Goal: Task Accomplishment & Management: Complete application form

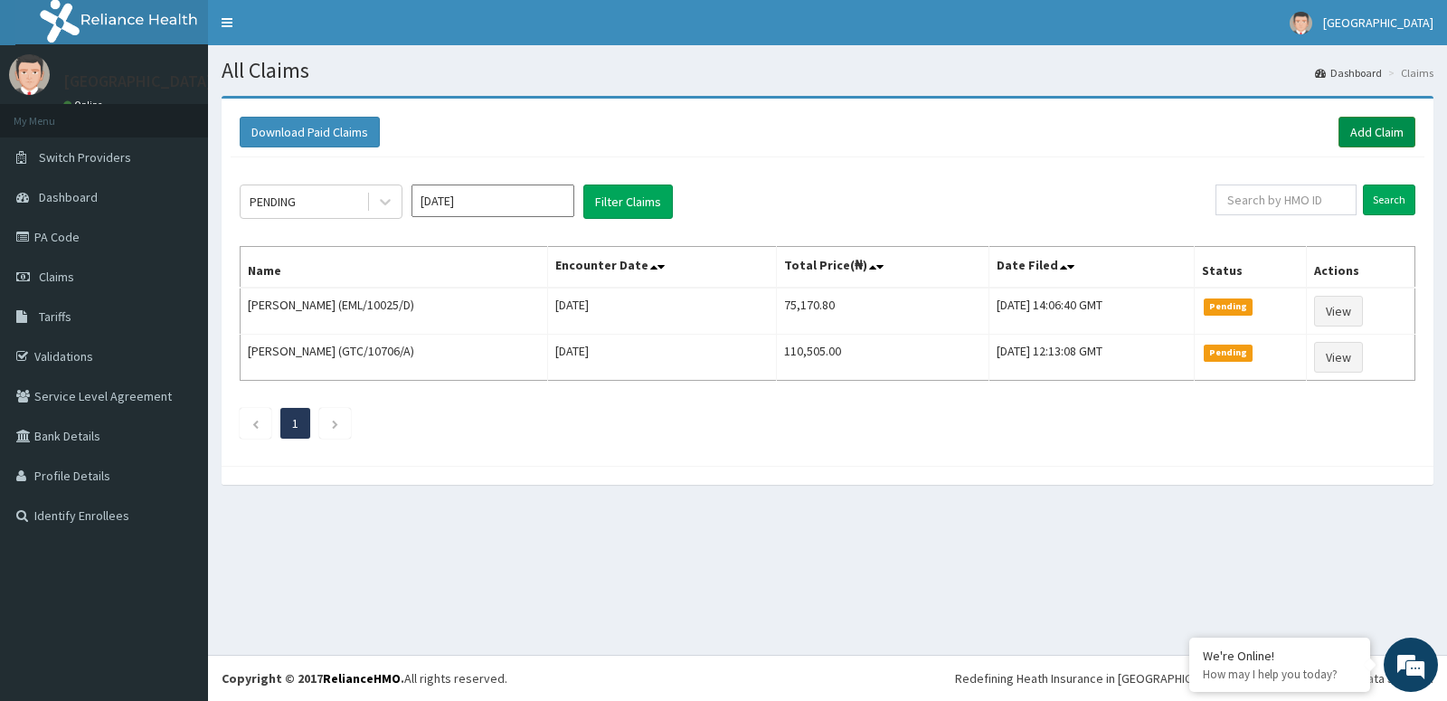
click at [1363, 130] on link "Add Claim" at bounding box center [1377, 132] width 77 height 31
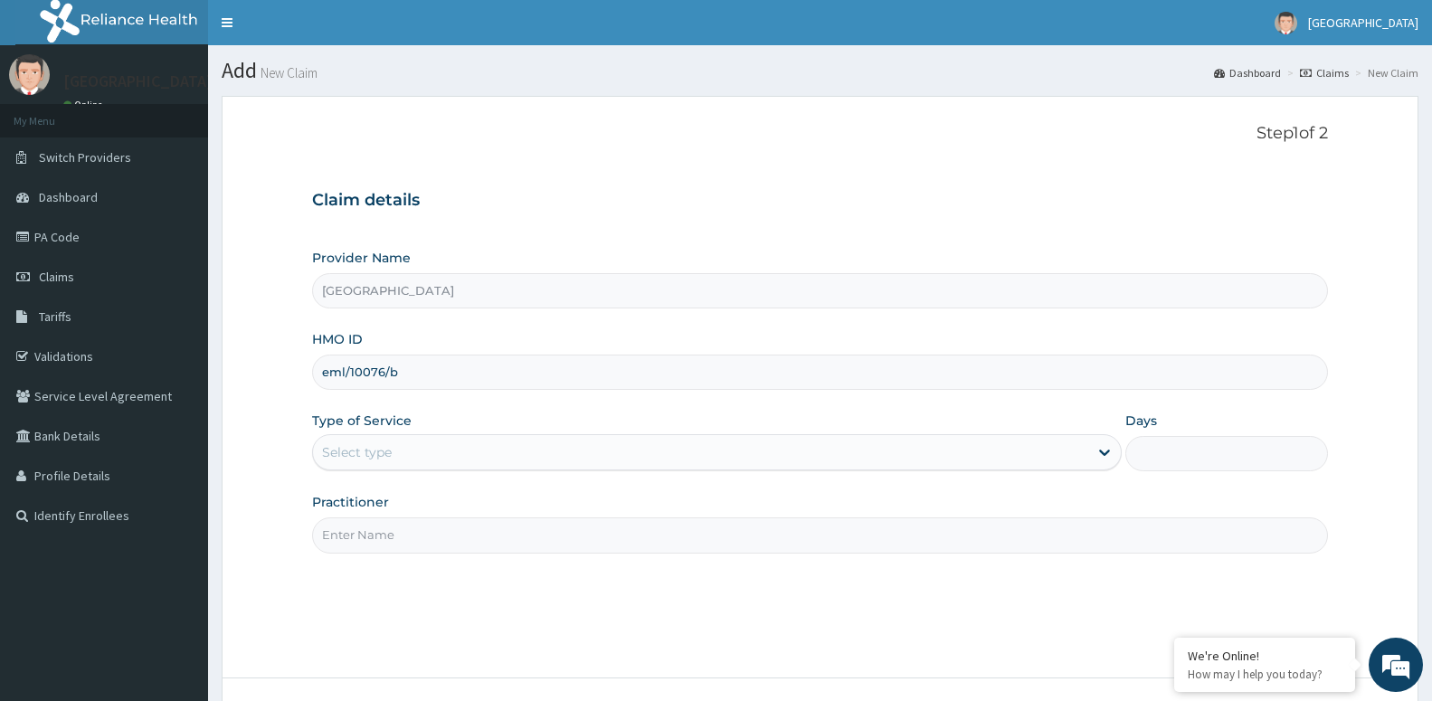
type input "eml/10076/b"
click at [1006, 460] on div "Select type" at bounding box center [700, 452] width 775 height 29
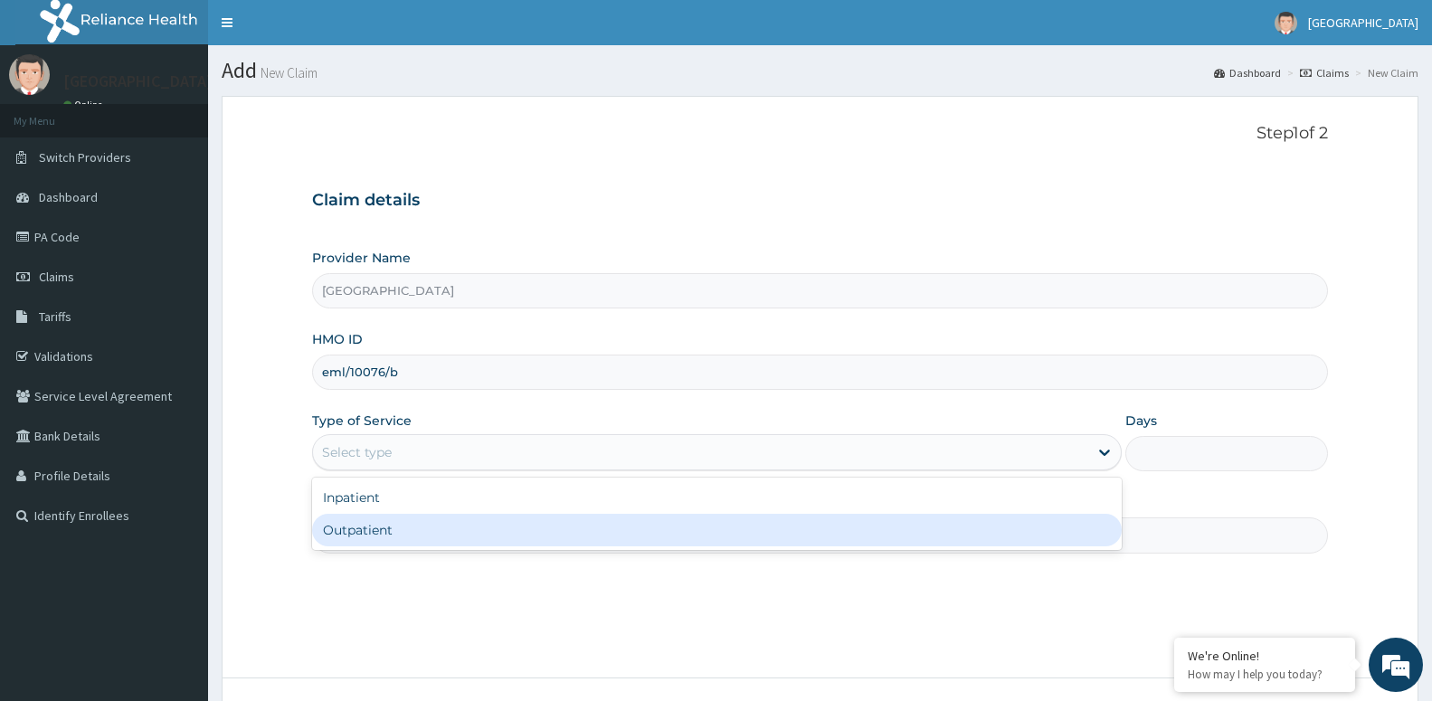
click at [961, 532] on div "Outpatient" at bounding box center [717, 530] width 810 height 33
type input "1"
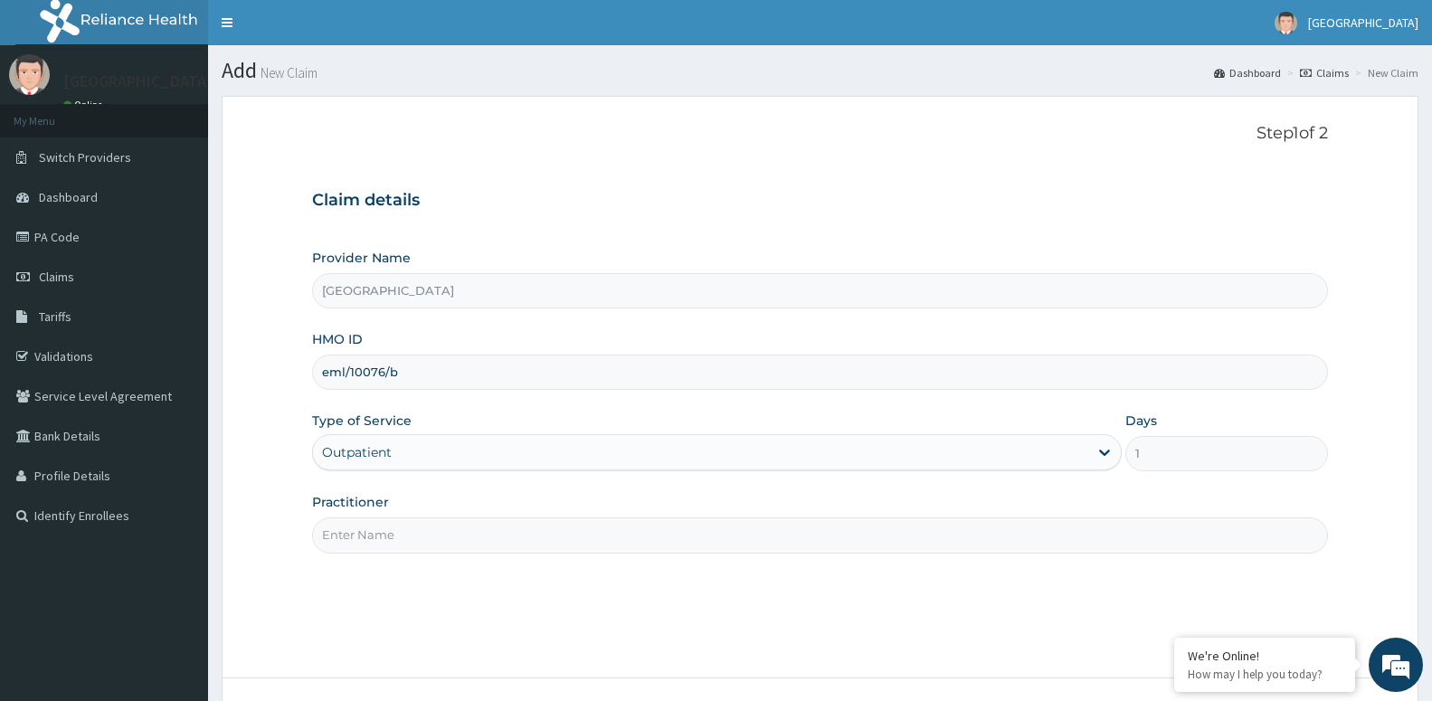
click at [943, 540] on input "Practitioner" at bounding box center [820, 534] width 1016 height 35
type input "d"
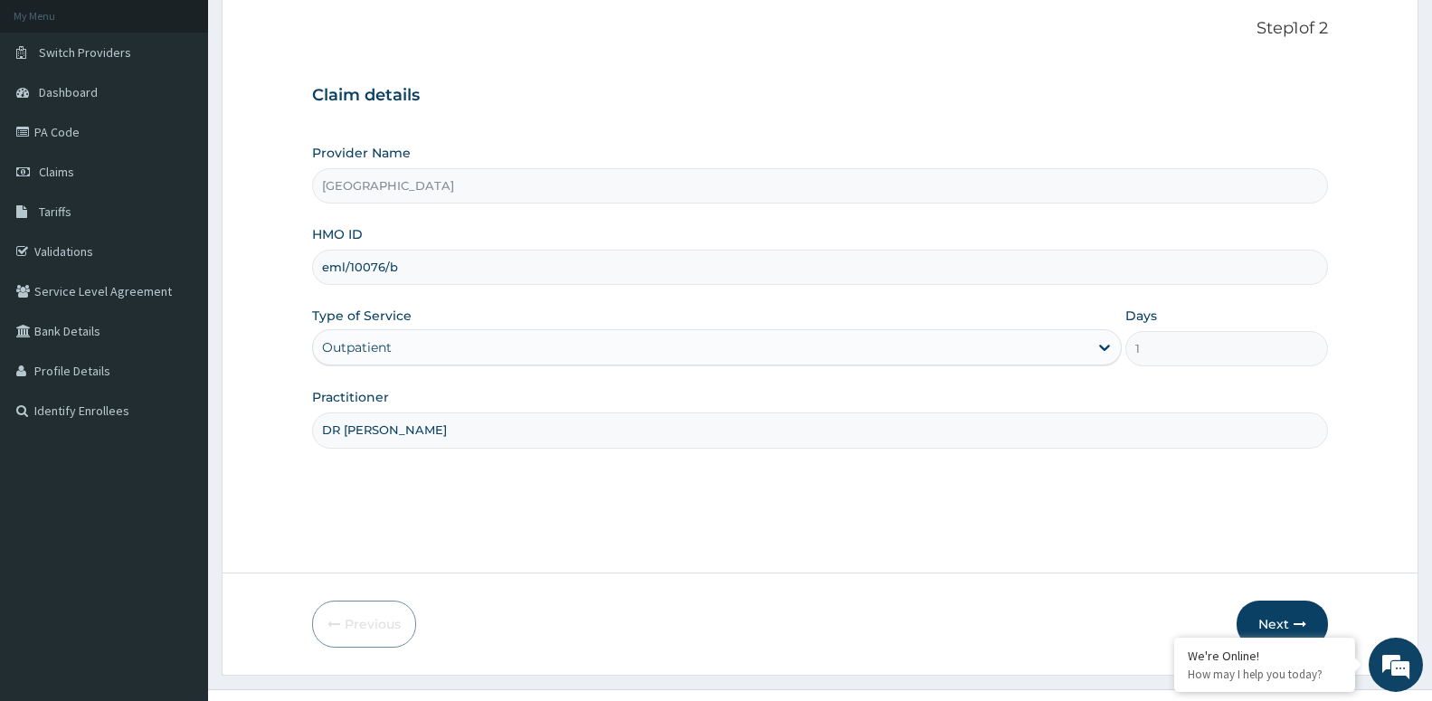
scroll to position [139, 0]
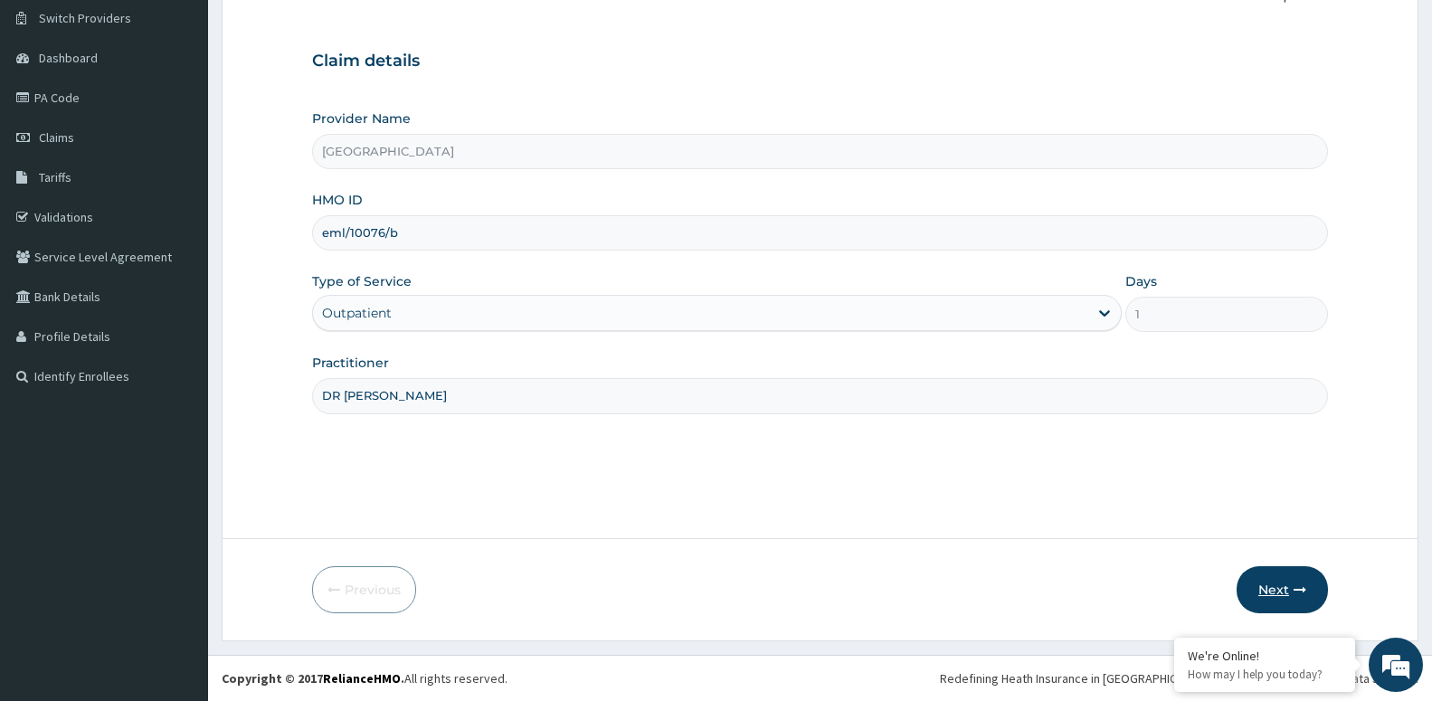
type input "DR [PERSON_NAME]"
click at [1281, 582] on button "Next" at bounding box center [1281, 589] width 91 height 47
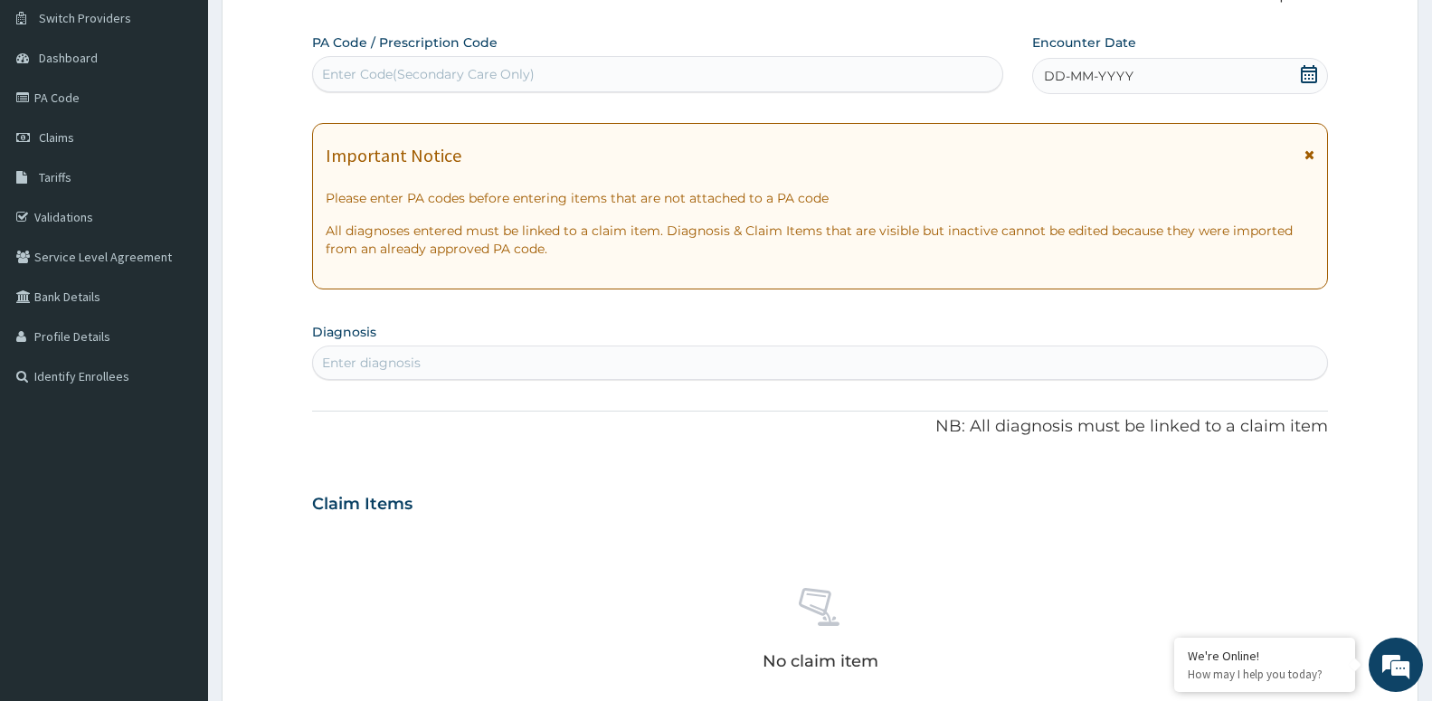
click at [1273, 75] on div "DD-MM-YYYY" at bounding box center [1180, 76] width 296 height 36
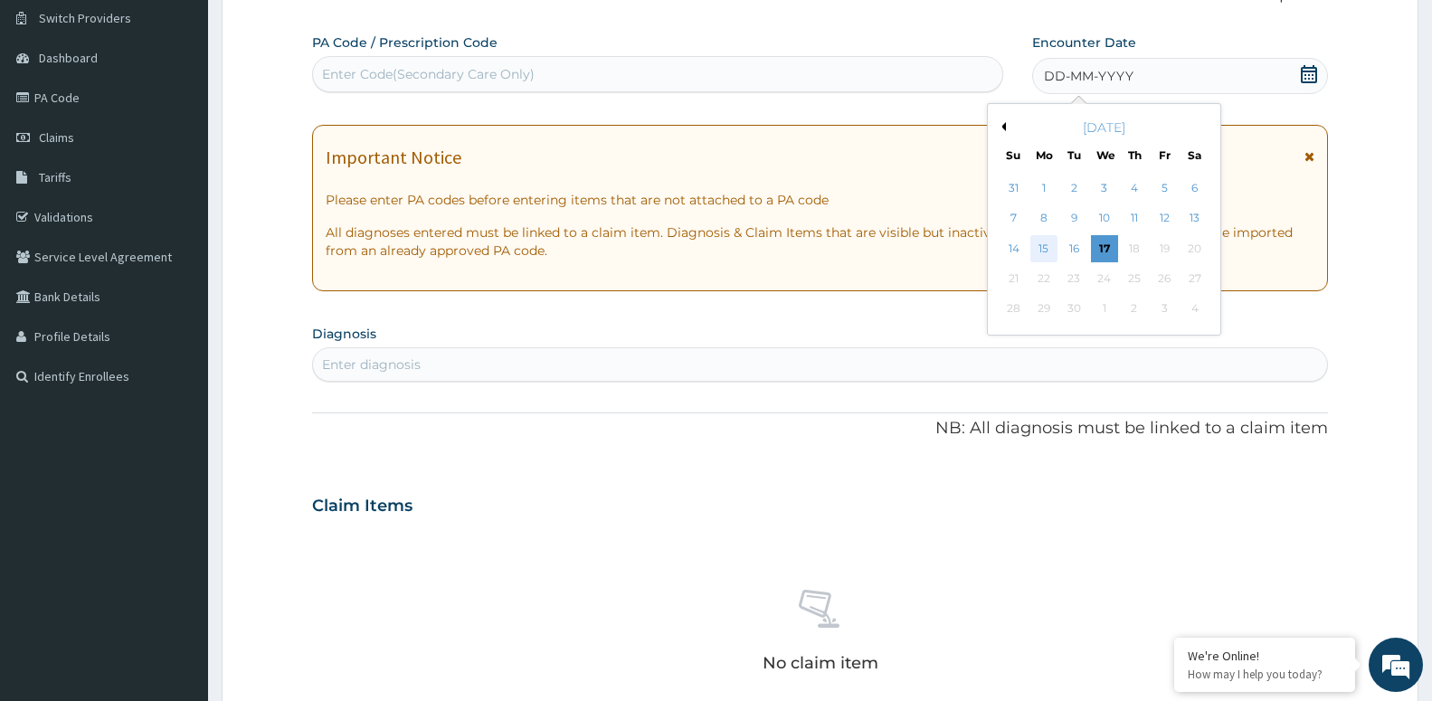
click at [1047, 254] on div "15" at bounding box center [1043, 248] width 27 height 27
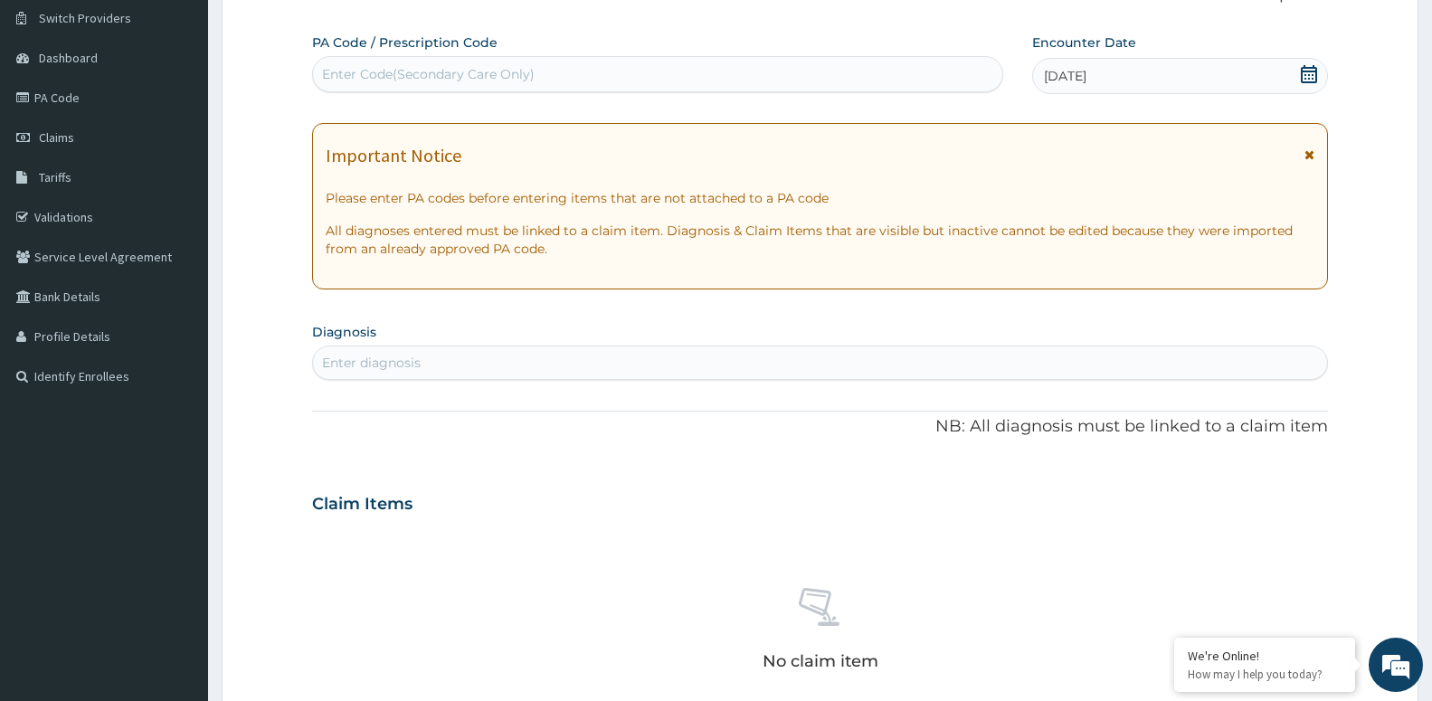
click at [715, 360] on div "Enter diagnosis" at bounding box center [820, 362] width 1014 height 29
type input "UPPER RESP"
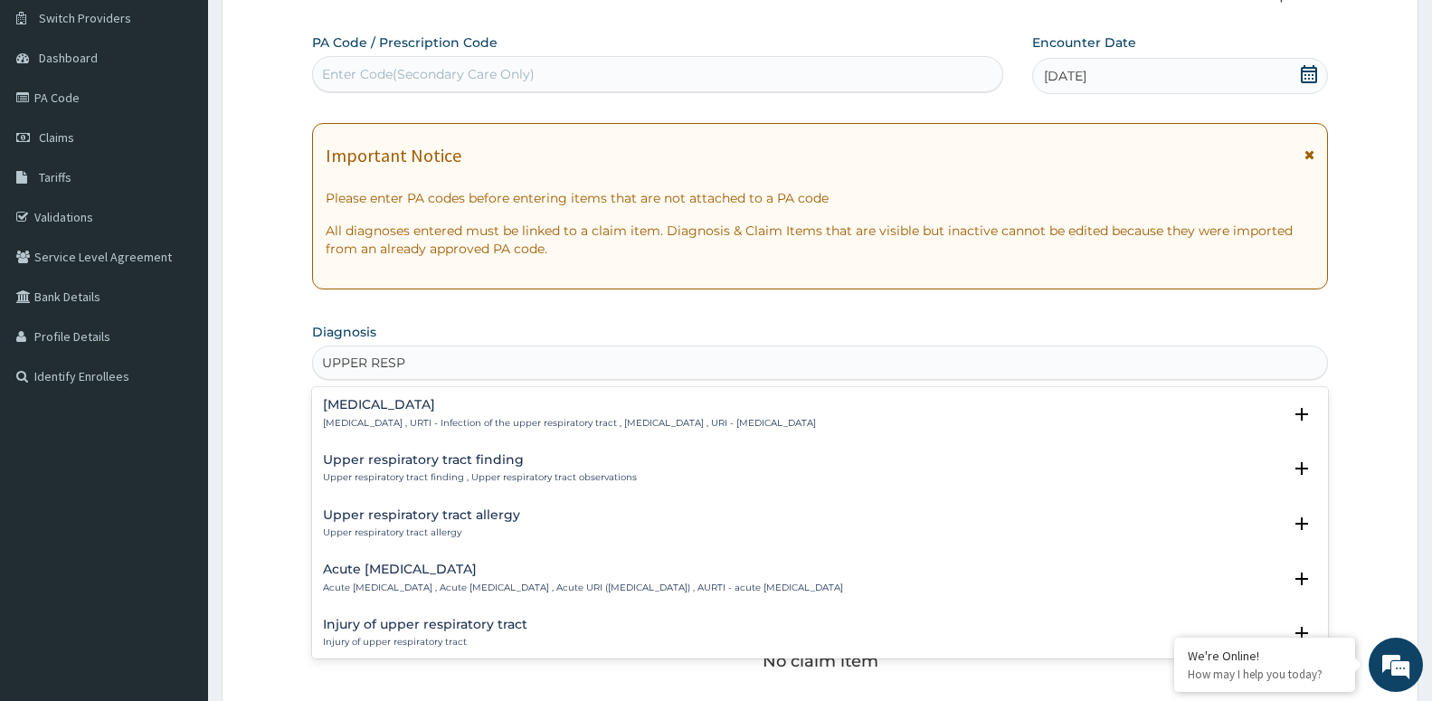
click at [489, 572] on h4 "Acute [MEDICAL_DATA]" at bounding box center [583, 570] width 520 height 14
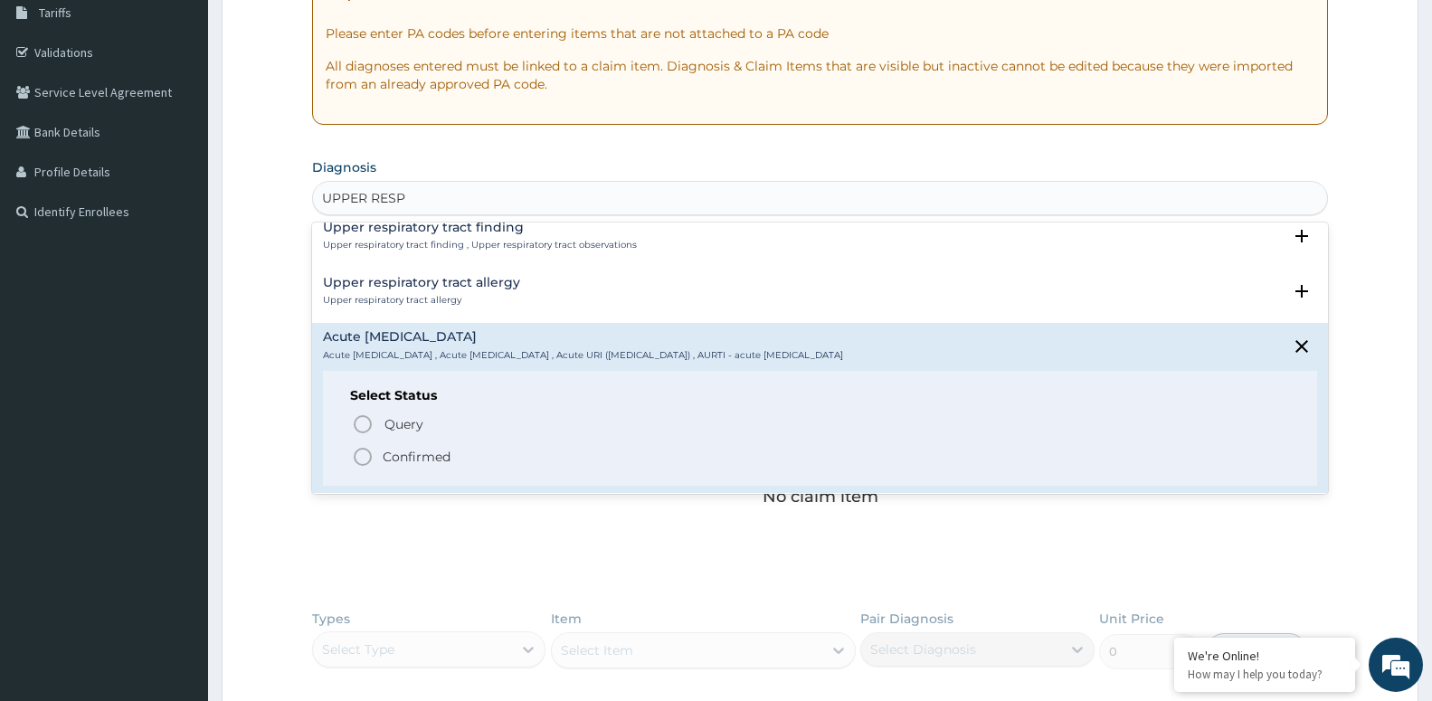
scroll to position [98, 0]
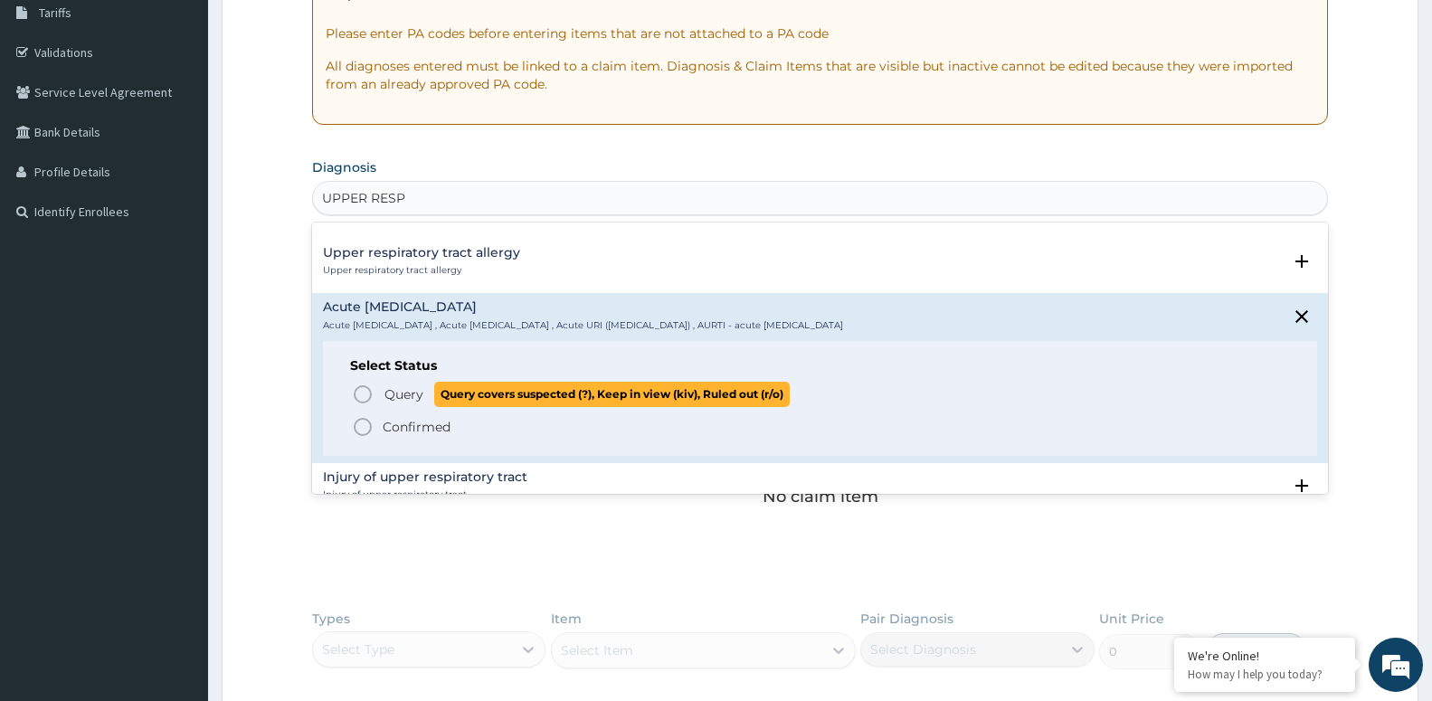
click at [405, 393] on span "Query" at bounding box center [403, 394] width 39 height 18
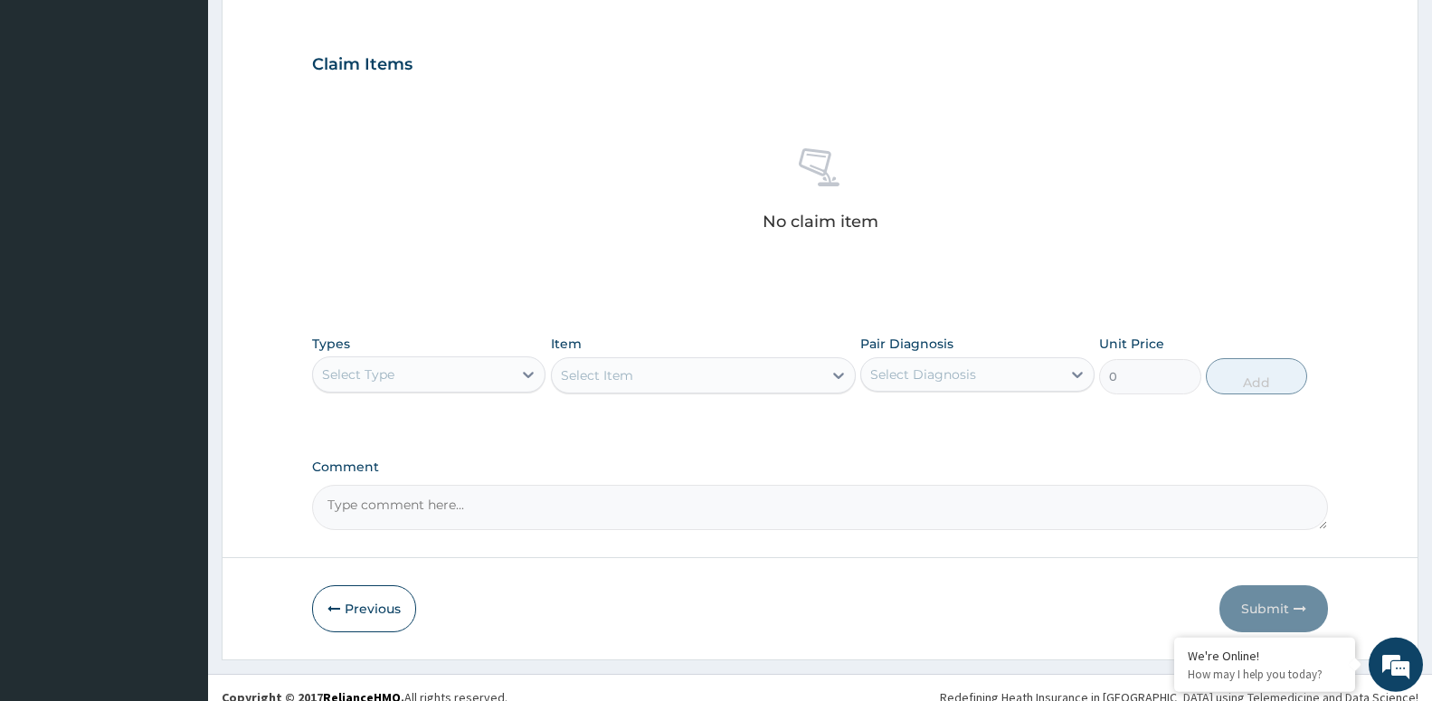
scroll to position [590, 0]
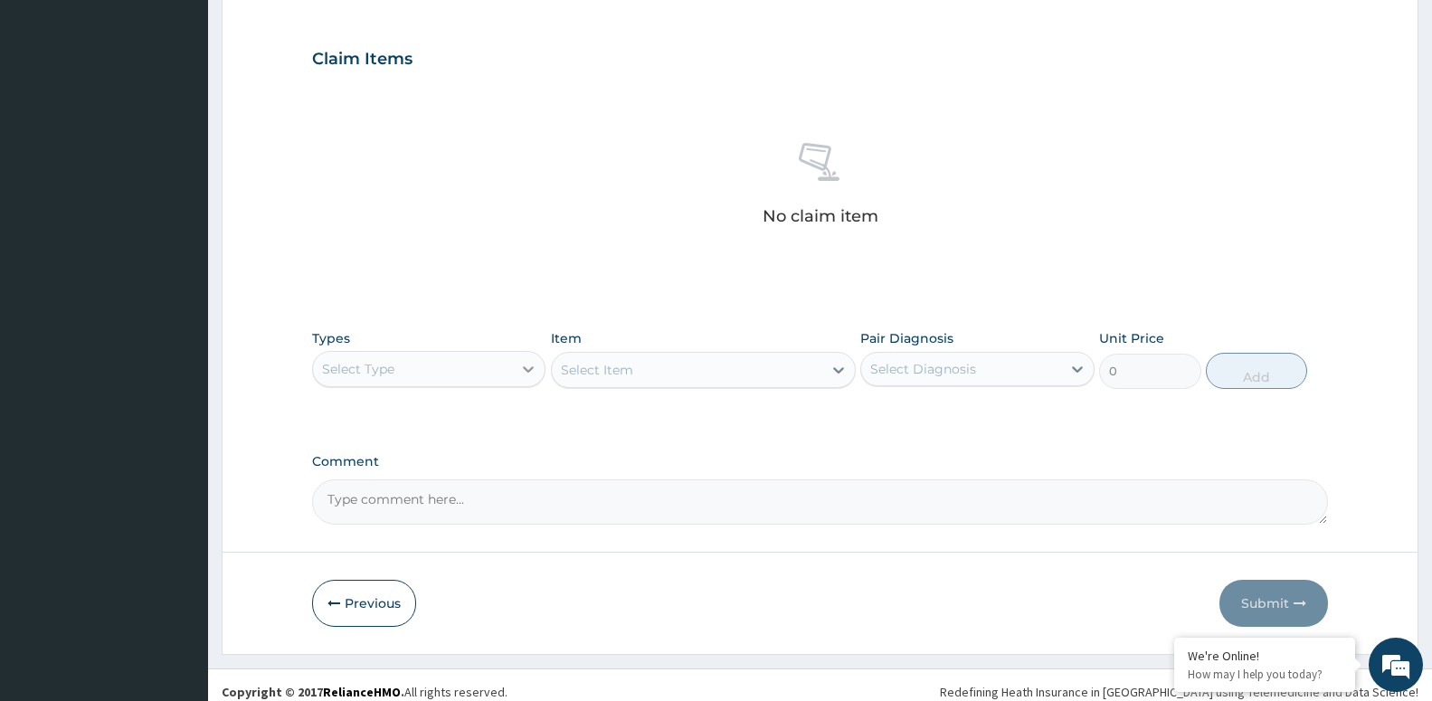
click at [515, 368] on div at bounding box center [528, 369] width 33 height 33
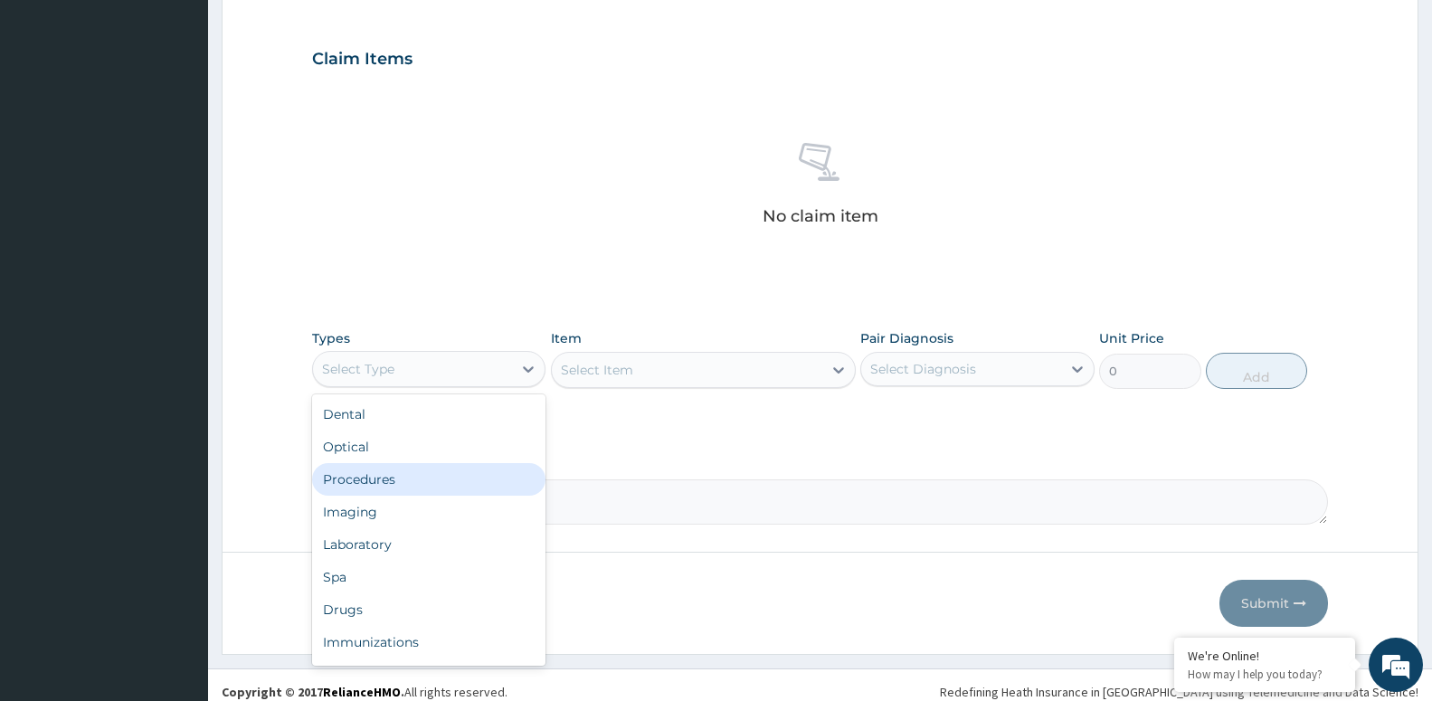
click at [476, 479] on div "Procedures" at bounding box center [428, 479] width 233 height 33
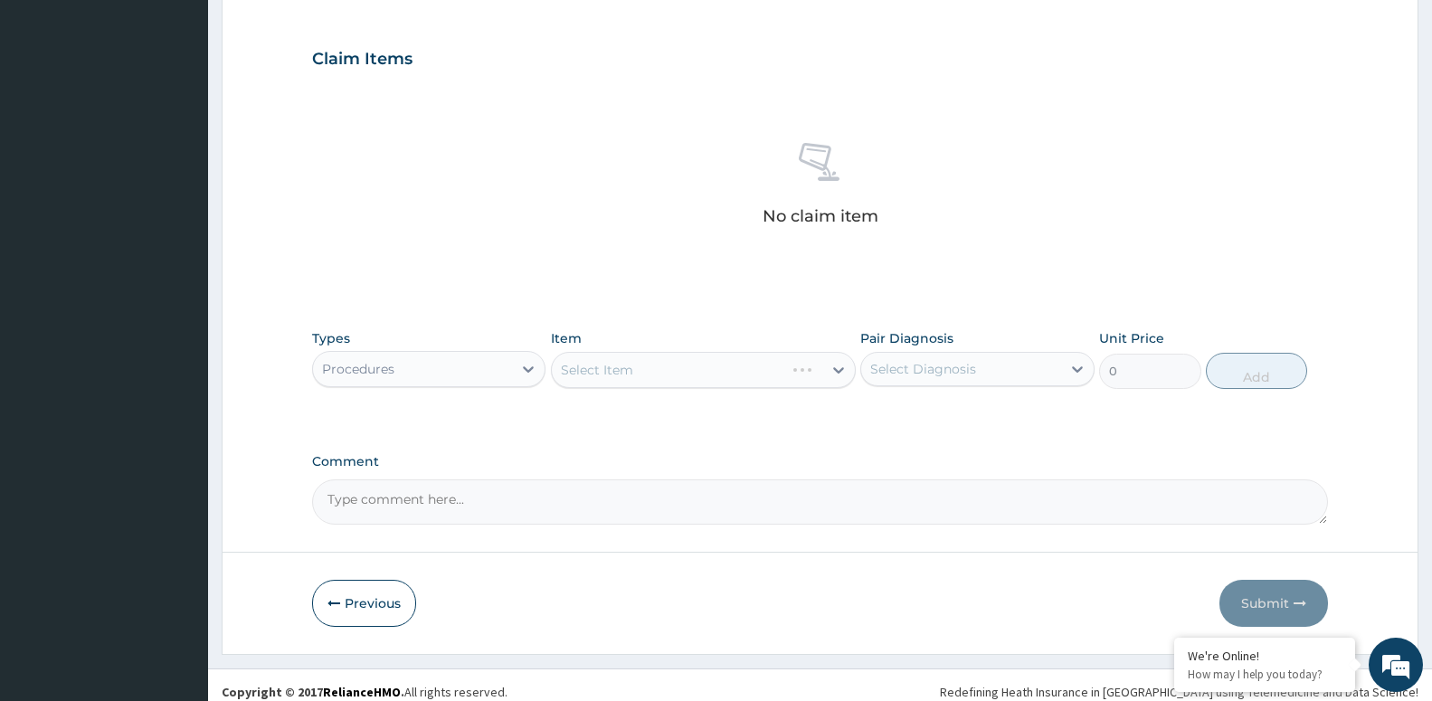
click at [714, 372] on div "Select Item" at bounding box center [703, 370] width 305 height 36
click at [832, 372] on div "Select Item" at bounding box center [703, 370] width 305 height 36
click at [712, 372] on div "Select Item" at bounding box center [703, 370] width 305 height 36
click at [840, 370] on div "Select Item" at bounding box center [703, 370] width 305 height 36
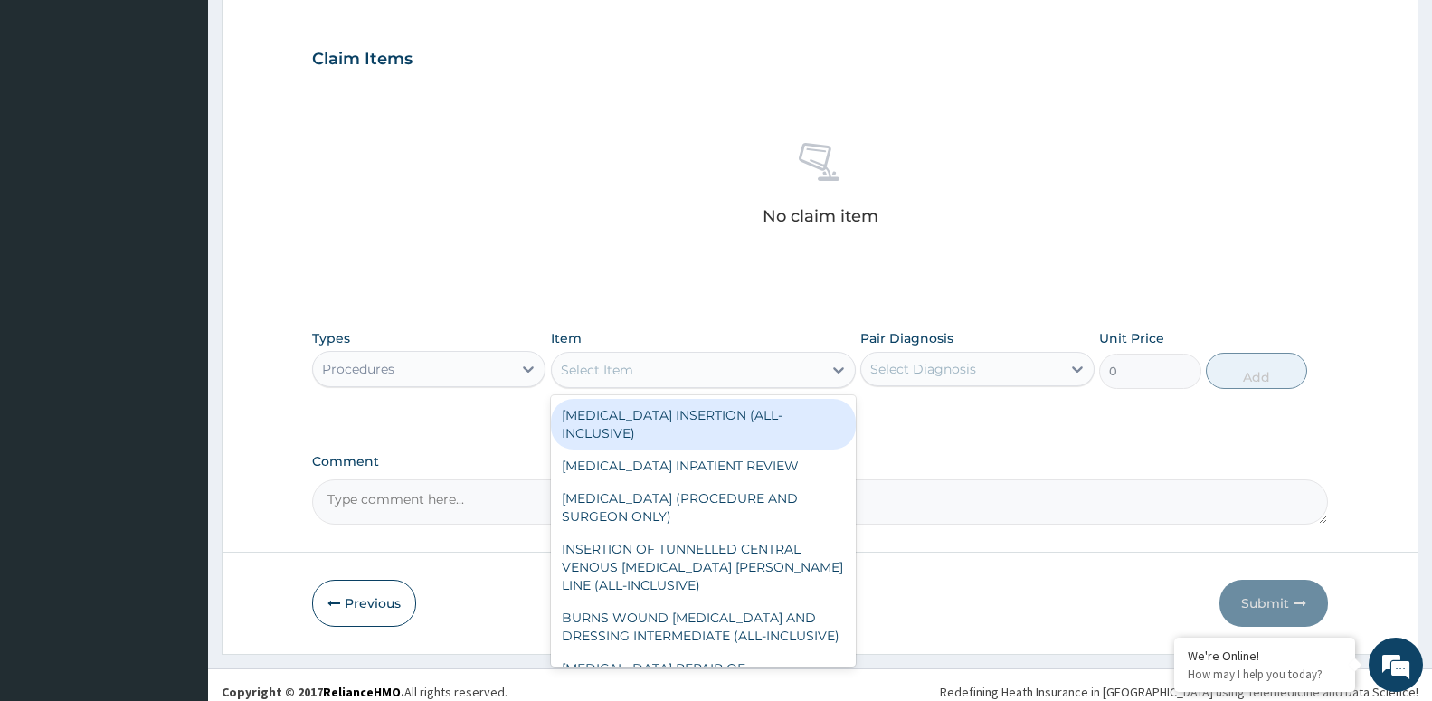
click at [772, 369] on div "Select Item" at bounding box center [687, 369] width 270 height 29
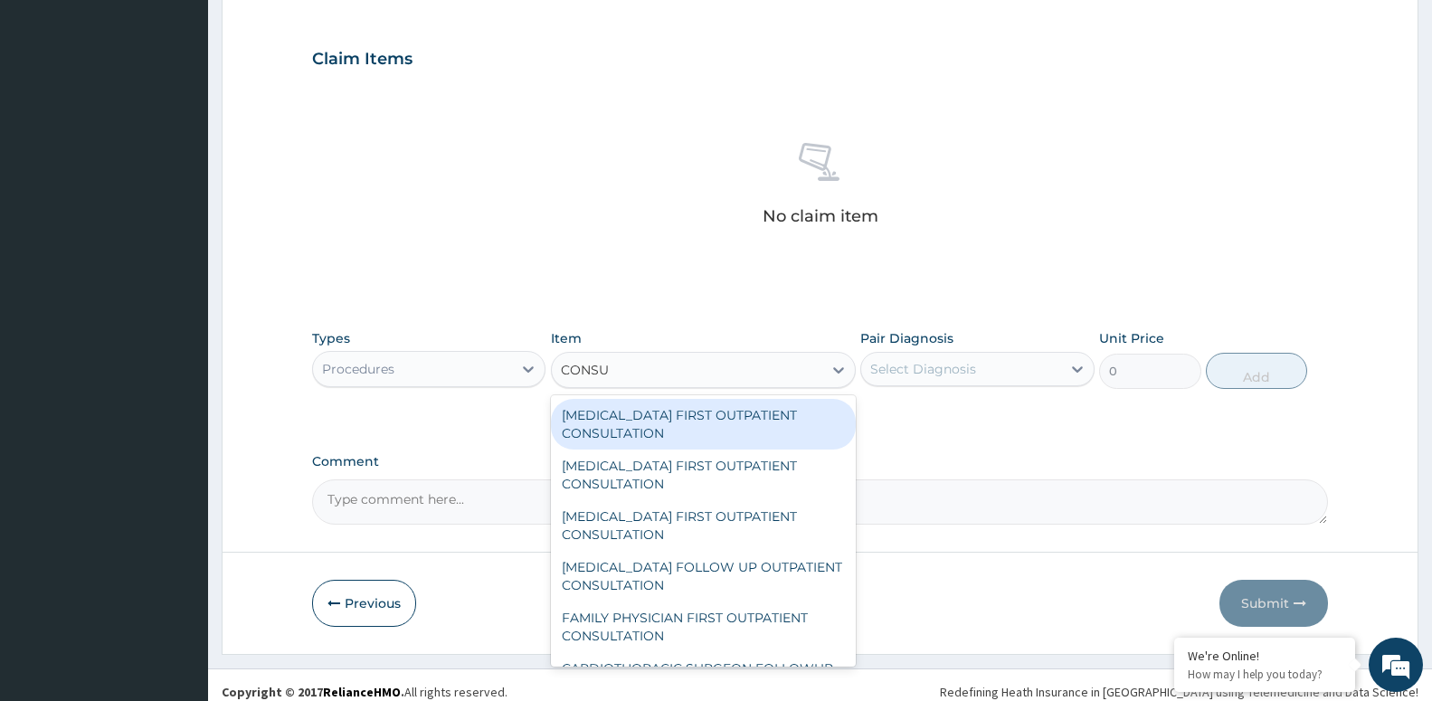
type input "CONSUL"
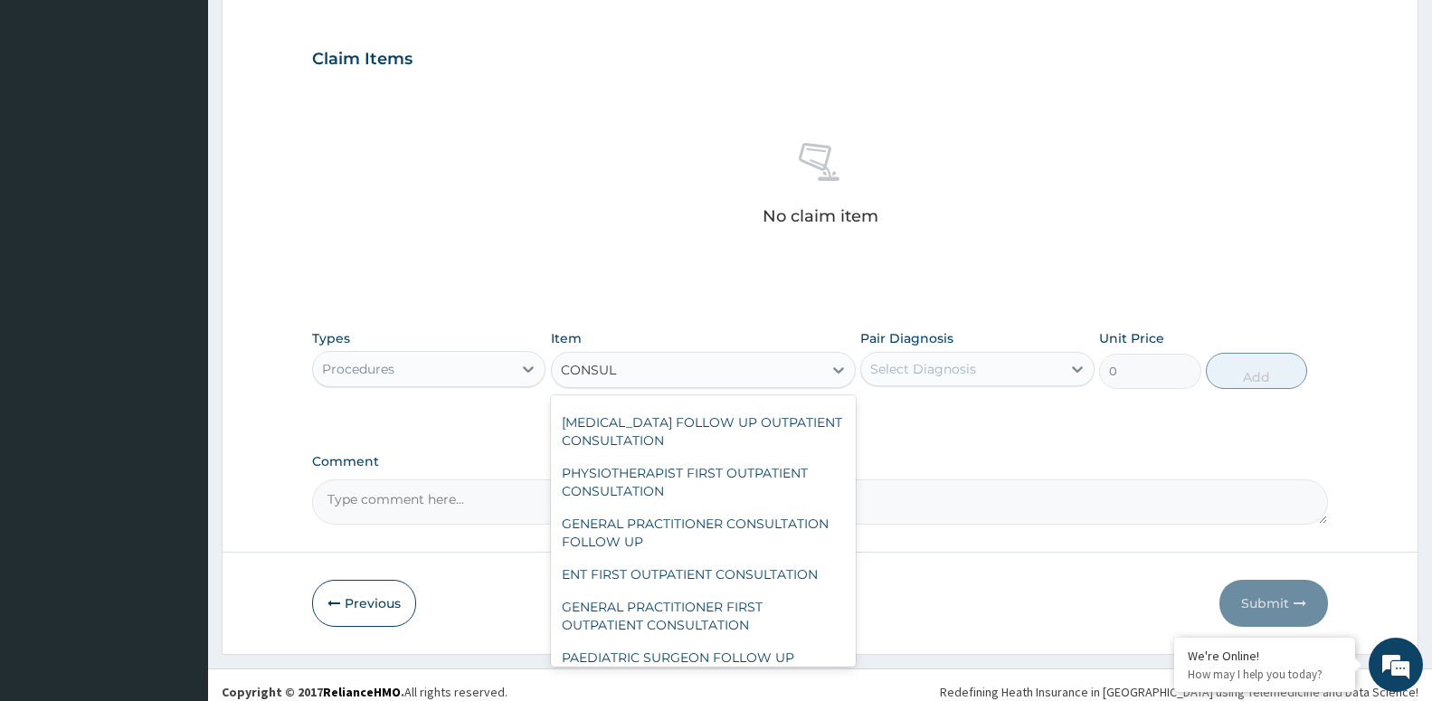
scroll to position [700, 0]
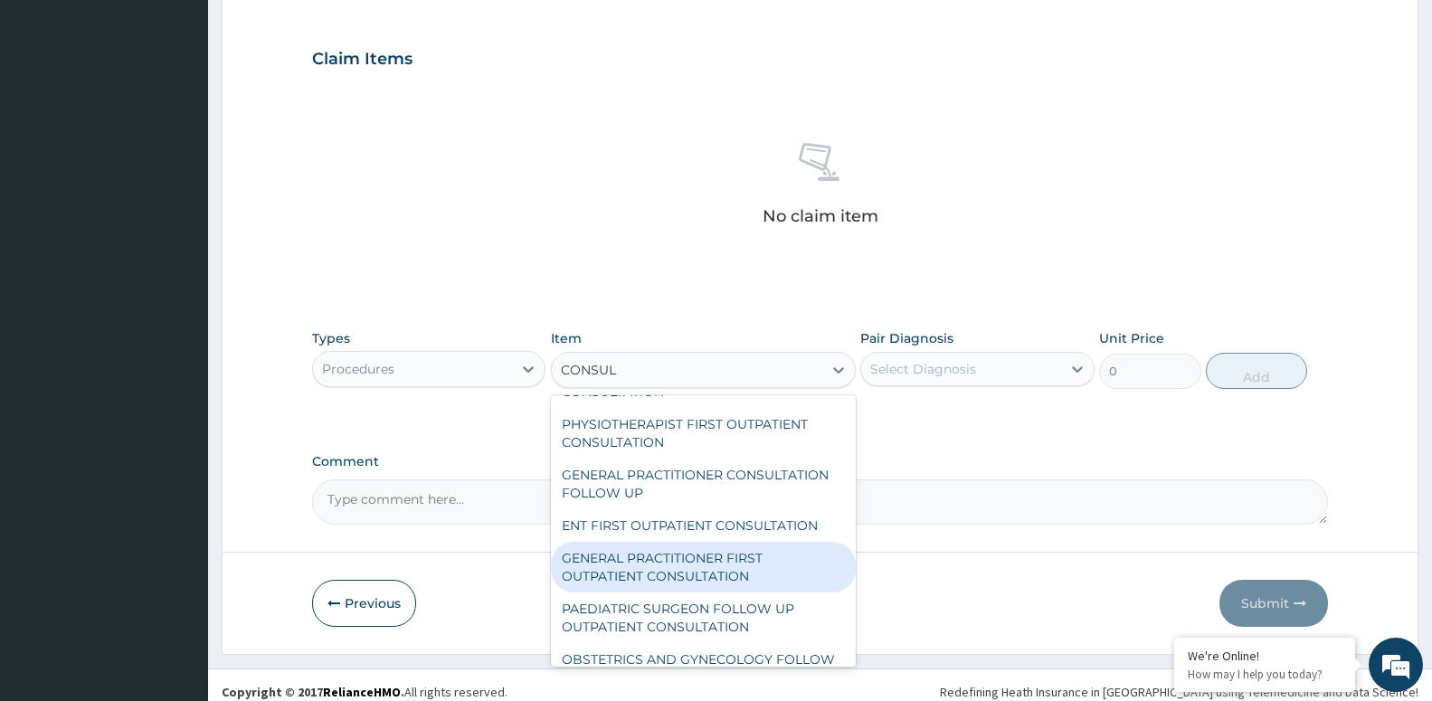
click at [710, 577] on div "GENERAL PRACTITIONER FIRST OUTPATIENT CONSULTATION" at bounding box center [703, 567] width 305 height 51
type input "3750"
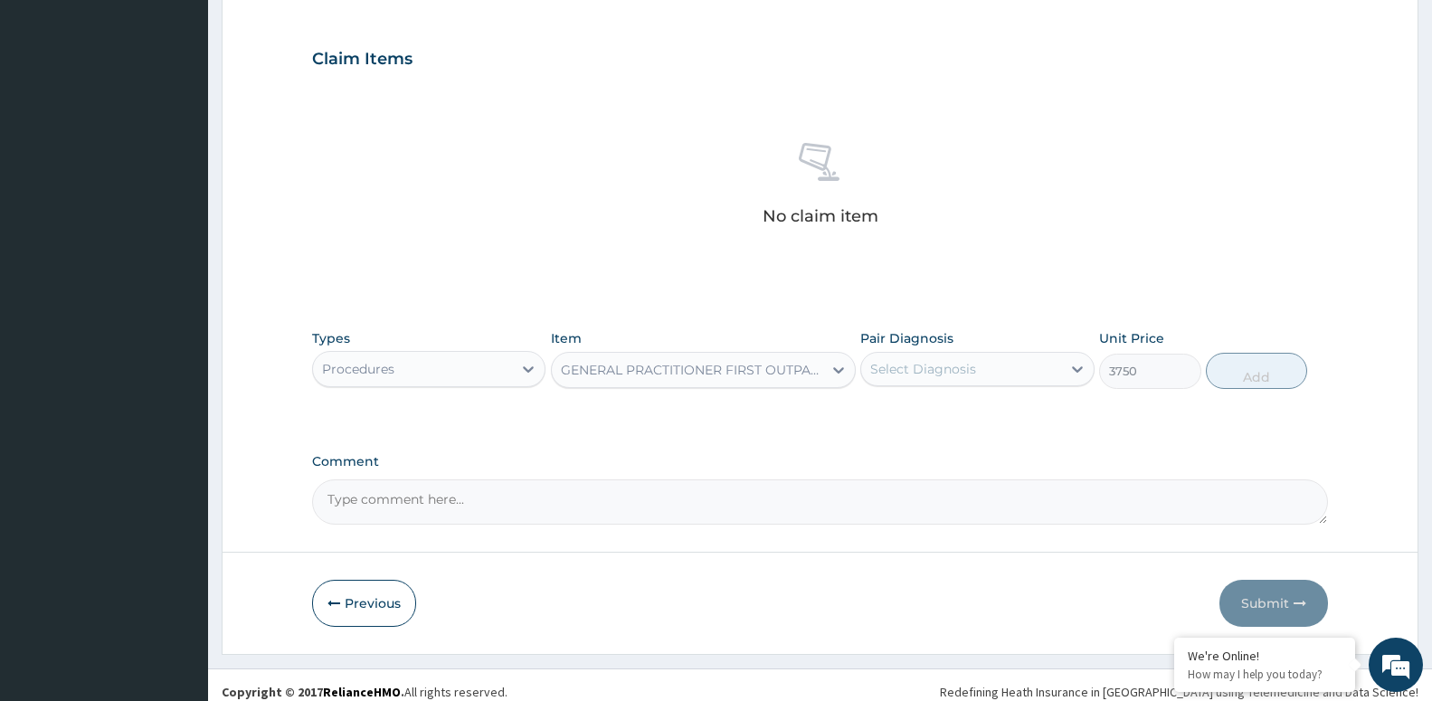
click at [1048, 364] on div "Select Diagnosis" at bounding box center [960, 369] width 199 height 29
click at [1005, 422] on label "Acute upper respiratory infection" at bounding box center [967, 413] width 154 height 18
checkbox input "true"
click at [1265, 365] on button "Add" at bounding box center [1256, 371] width 101 height 36
type input "0"
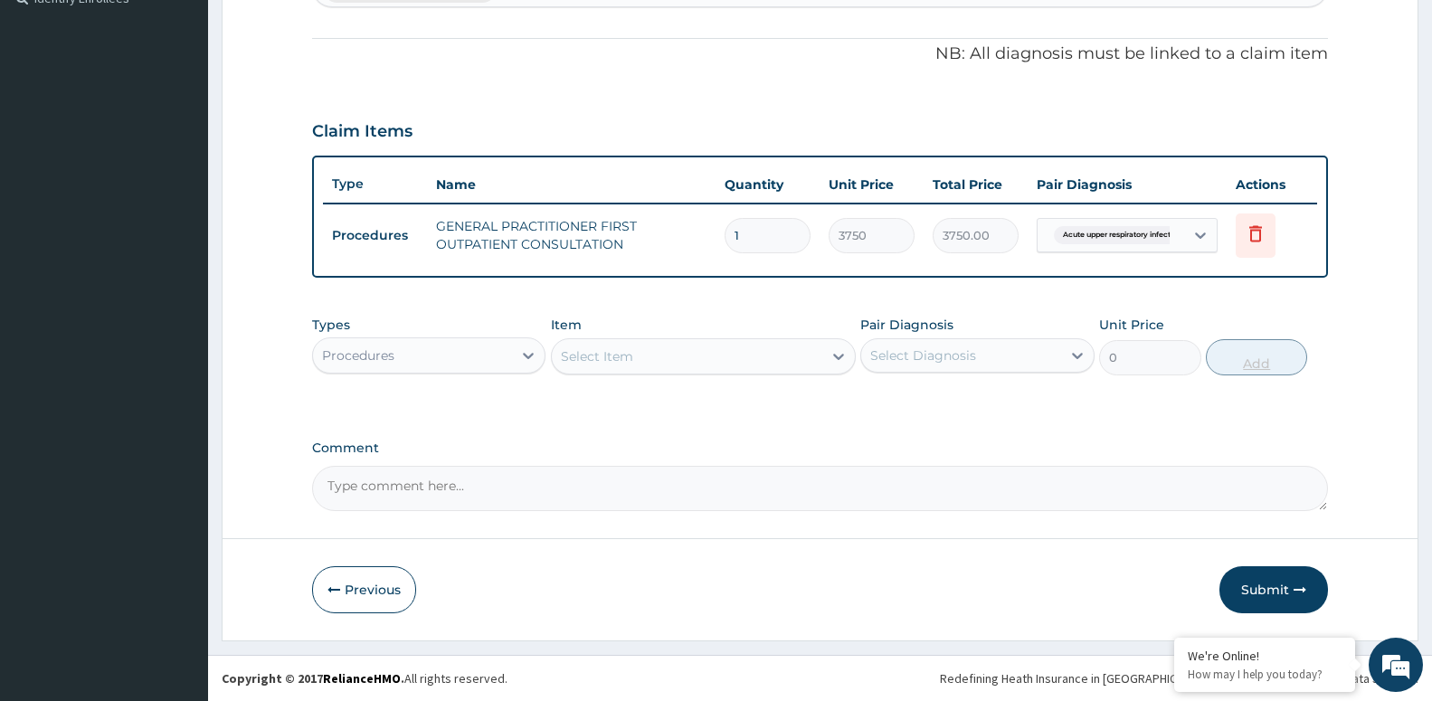
scroll to position [517, 0]
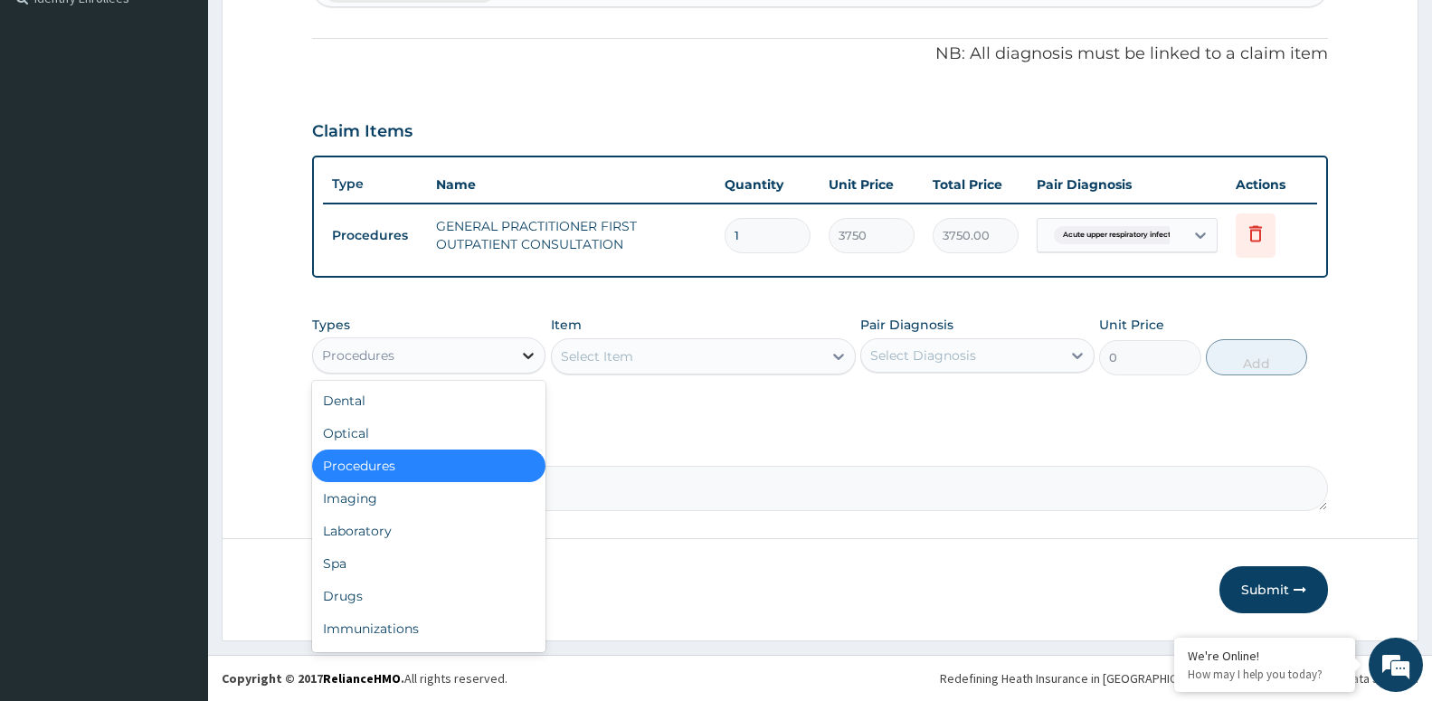
click at [528, 358] on icon at bounding box center [528, 355] width 18 height 18
click at [483, 531] on div "Laboratory" at bounding box center [428, 531] width 233 height 33
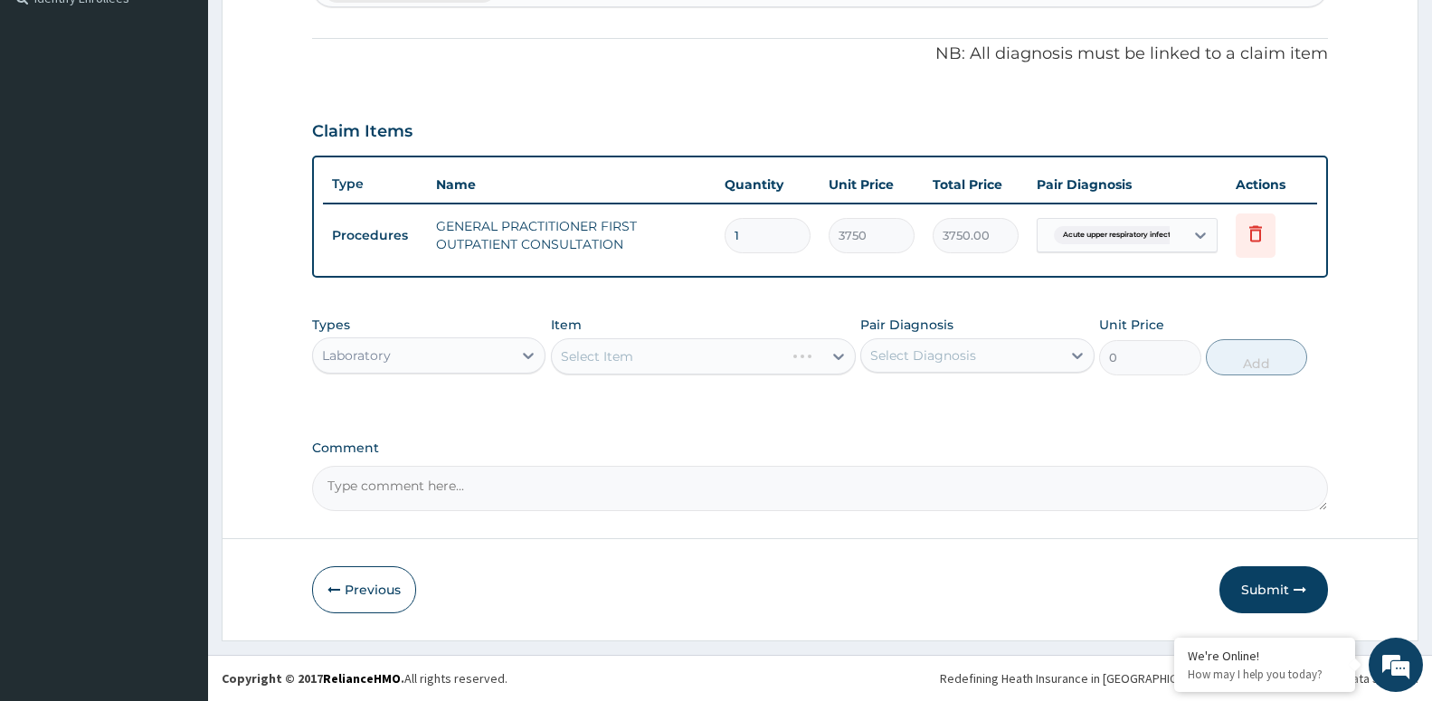
click at [790, 351] on div "Select Item" at bounding box center [703, 356] width 305 height 36
click at [771, 363] on div "Select Item" at bounding box center [703, 356] width 305 height 36
click at [831, 355] on div "Select Item" at bounding box center [703, 356] width 305 height 36
click at [820, 355] on div "Select Item" at bounding box center [703, 356] width 305 height 36
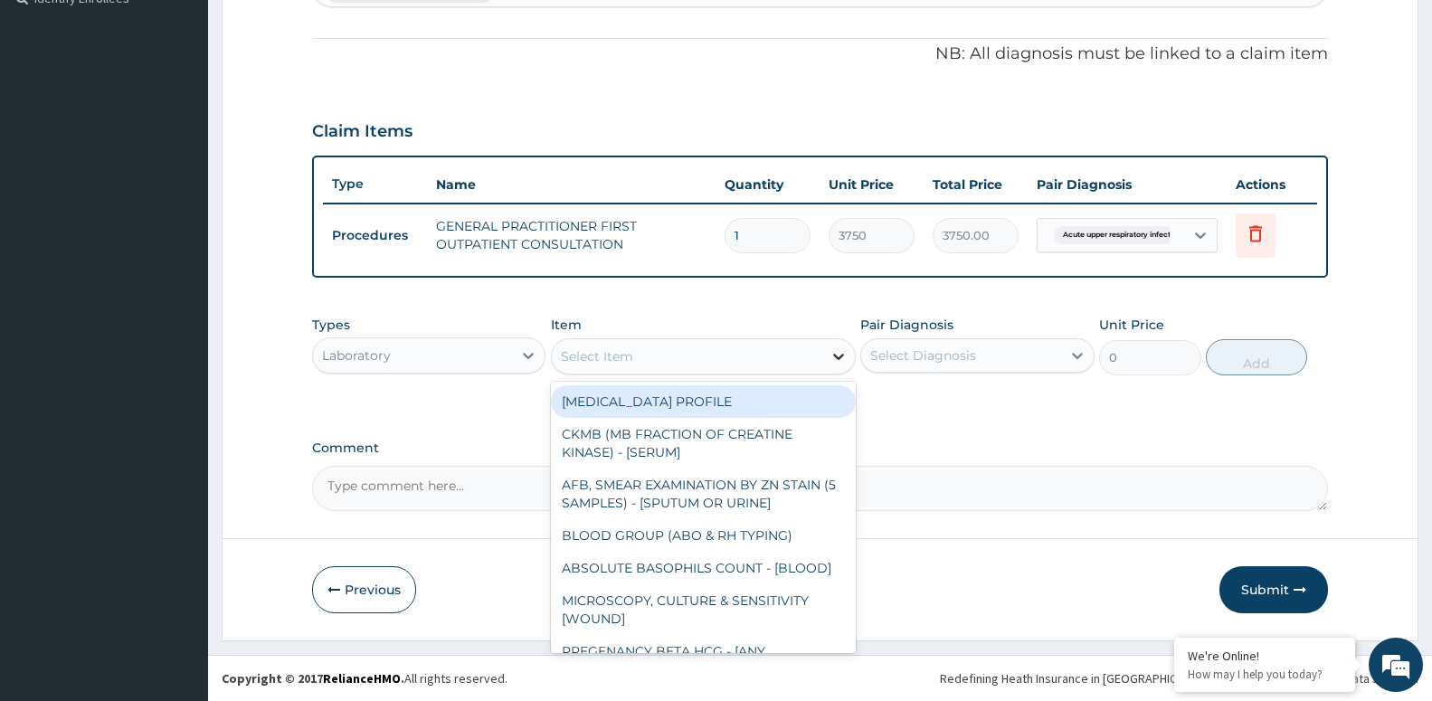
click at [835, 355] on icon at bounding box center [838, 357] width 11 height 6
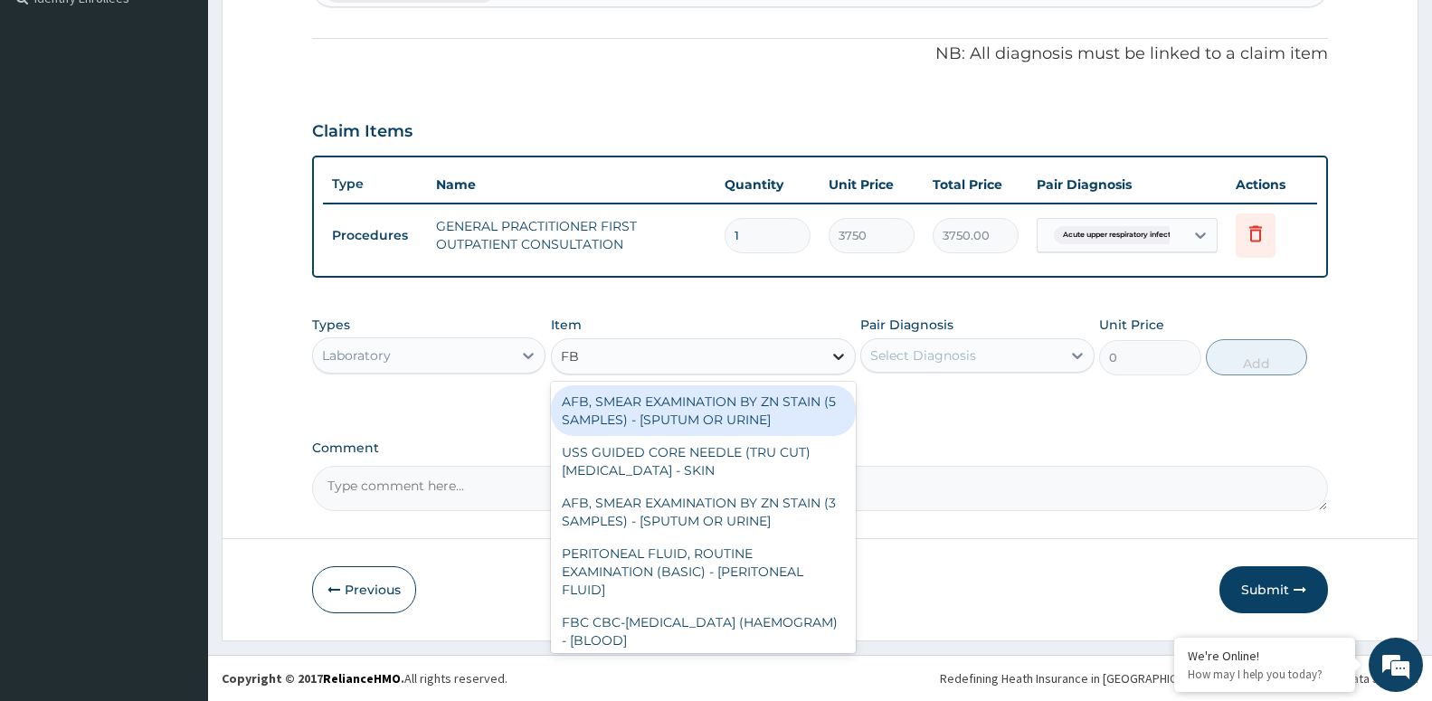
type input "FBC"
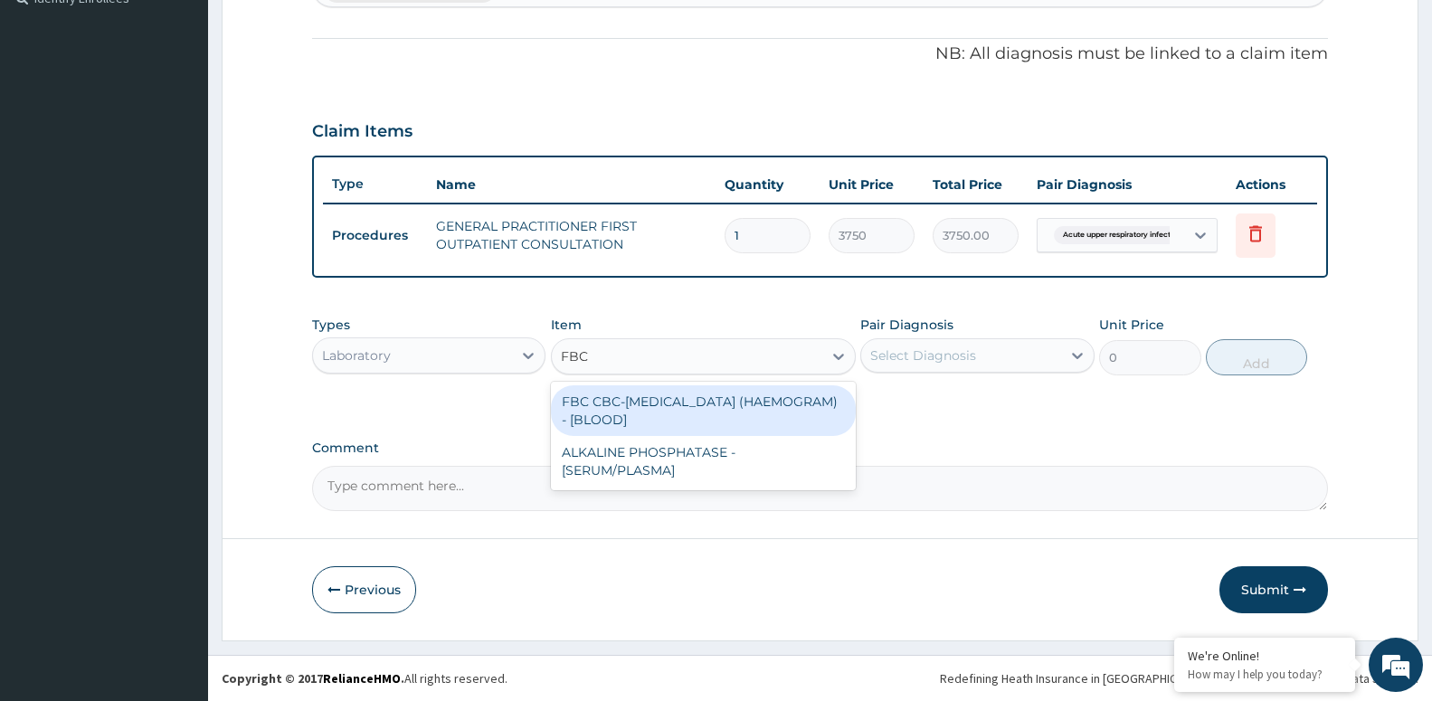
click at [781, 407] on div "FBC CBC-COMPLETE BLOOD COUNT (HAEMOGRAM) - [BLOOD]" at bounding box center [703, 410] width 305 height 51
type input "5000"
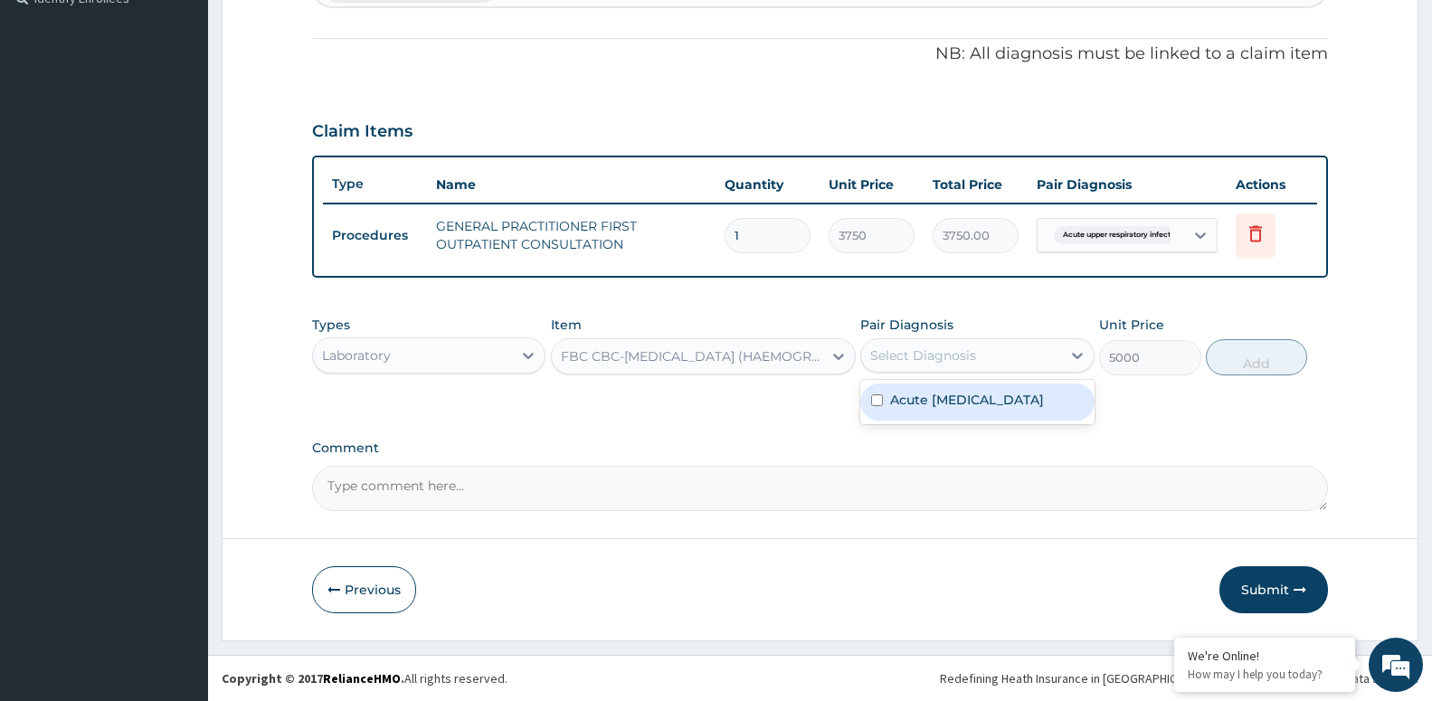
click at [990, 360] on div "Select Diagnosis" at bounding box center [960, 355] width 199 height 29
click at [981, 405] on label "Acute upper respiratory infection" at bounding box center [967, 400] width 154 height 18
checkbox input "true"
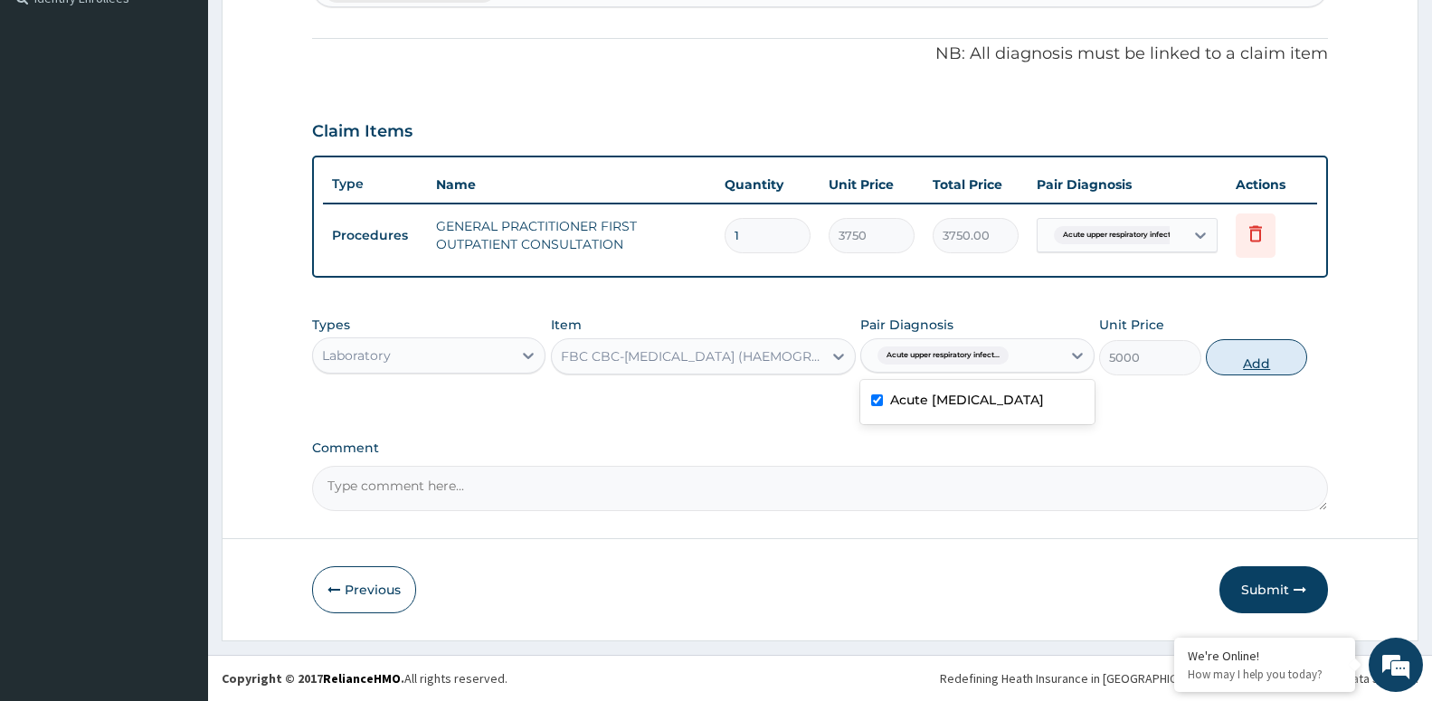
click at [1275, 360] on button "Add" at bounding box center [1256, 357] width 101 height 36
type input "0"
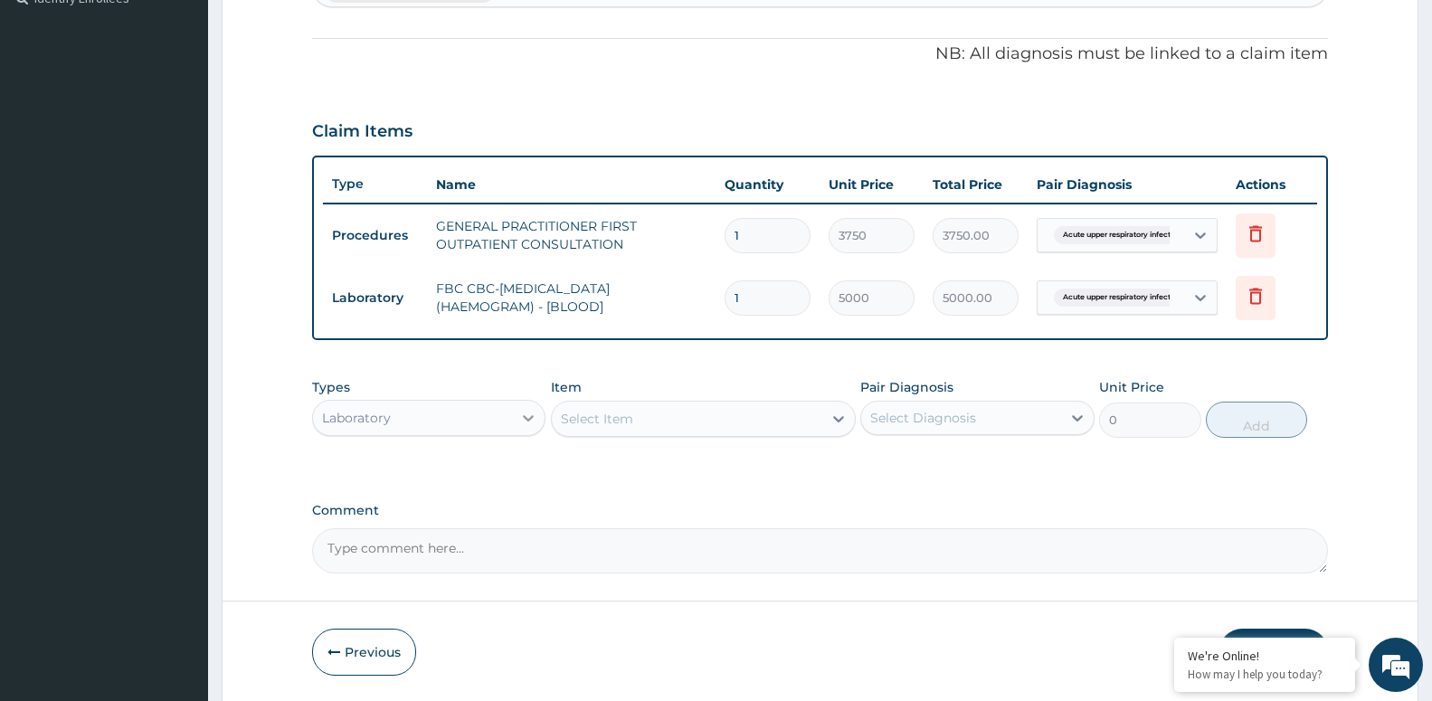
click at [519, 415] on div at bounding box center [528, 418] width 33 height 33
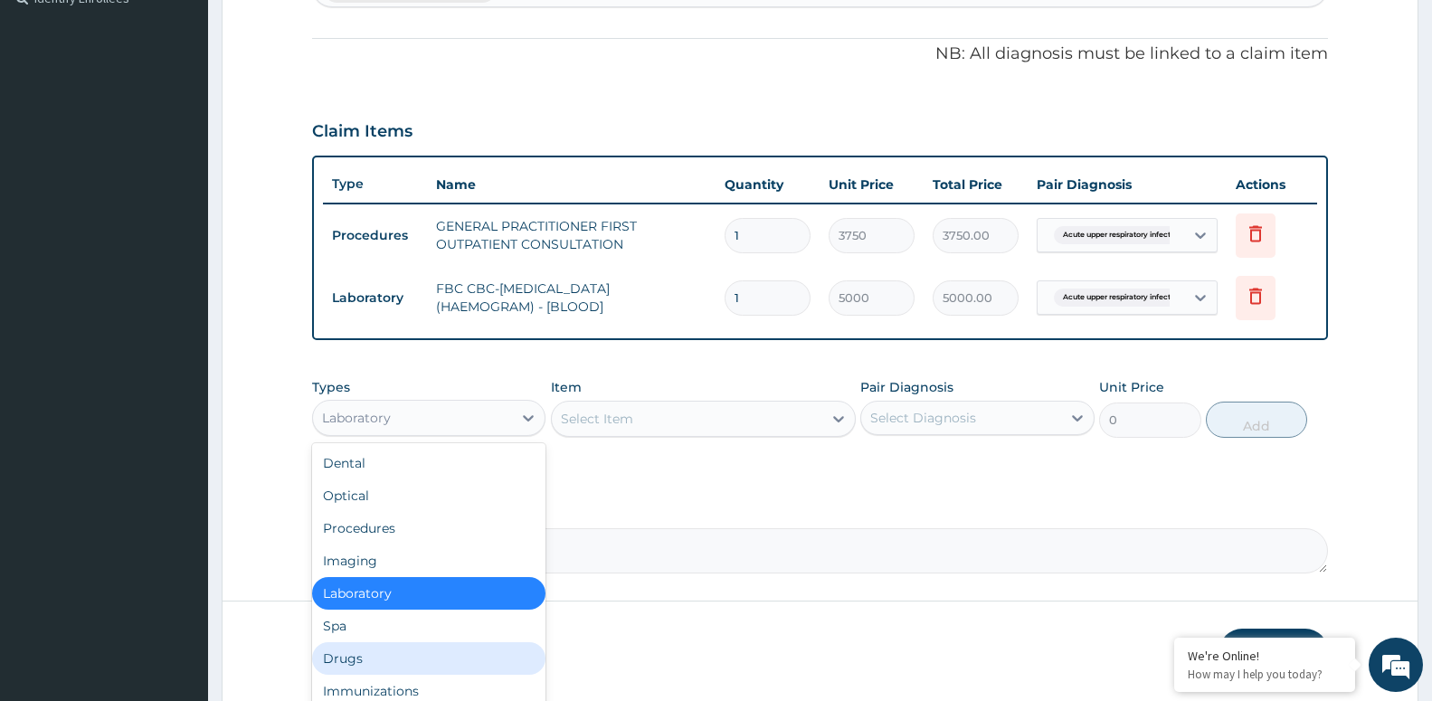
click at [465, 647] on div "Drugs" at bounding box center [428, 658] width 233 height 33
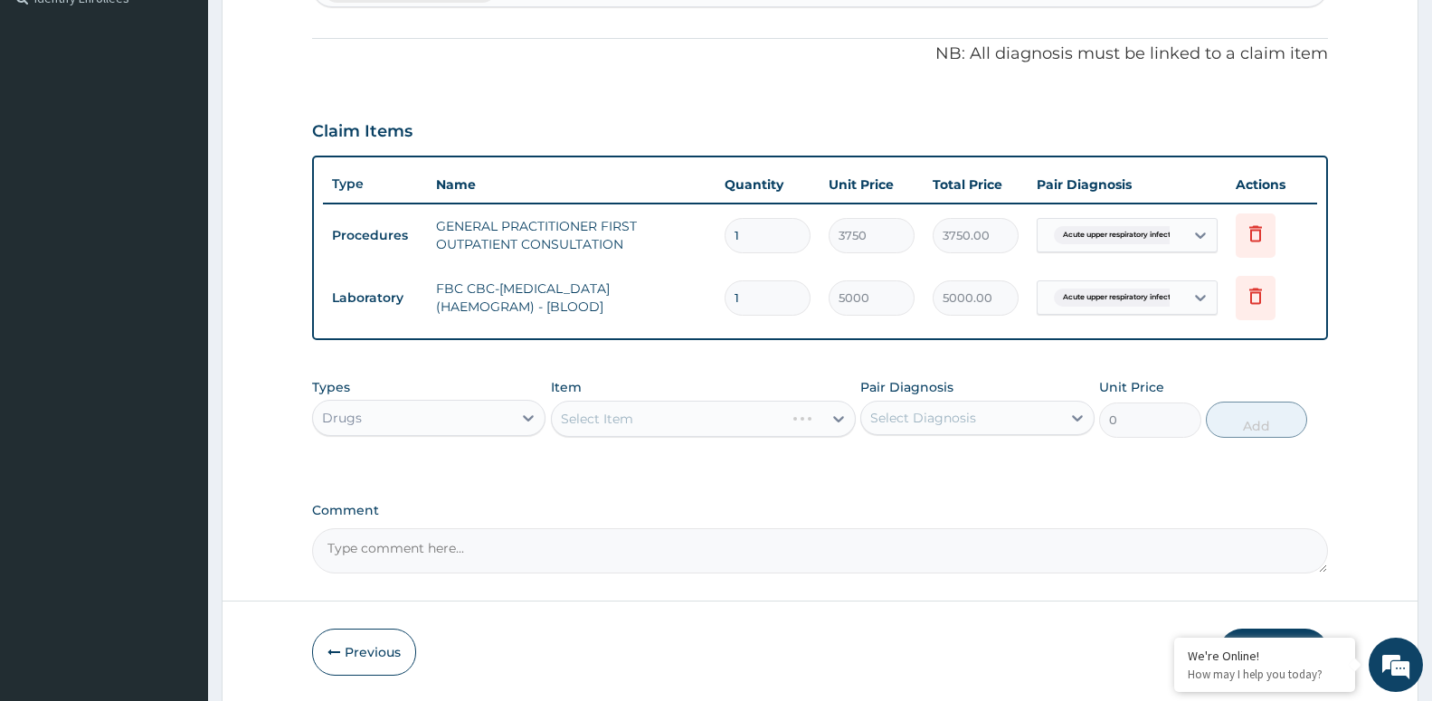
click at [730, 416] on div "Select Item" at bounding box center [703, 419] width 305 height 36
click at [729, 427] on div "Select Item" at bounding box center [703, 419] width 305 height 36
click at [732, 426] on div "Select Item" at bounding box center [703, 419] width 305 height 36
click at [754, 415] on div "Select Item" at bounding box center [703, 419] width 305 height 36
click at [837, 419] on div "Select Item" at bounding box center [703, 419] width 305 height 36
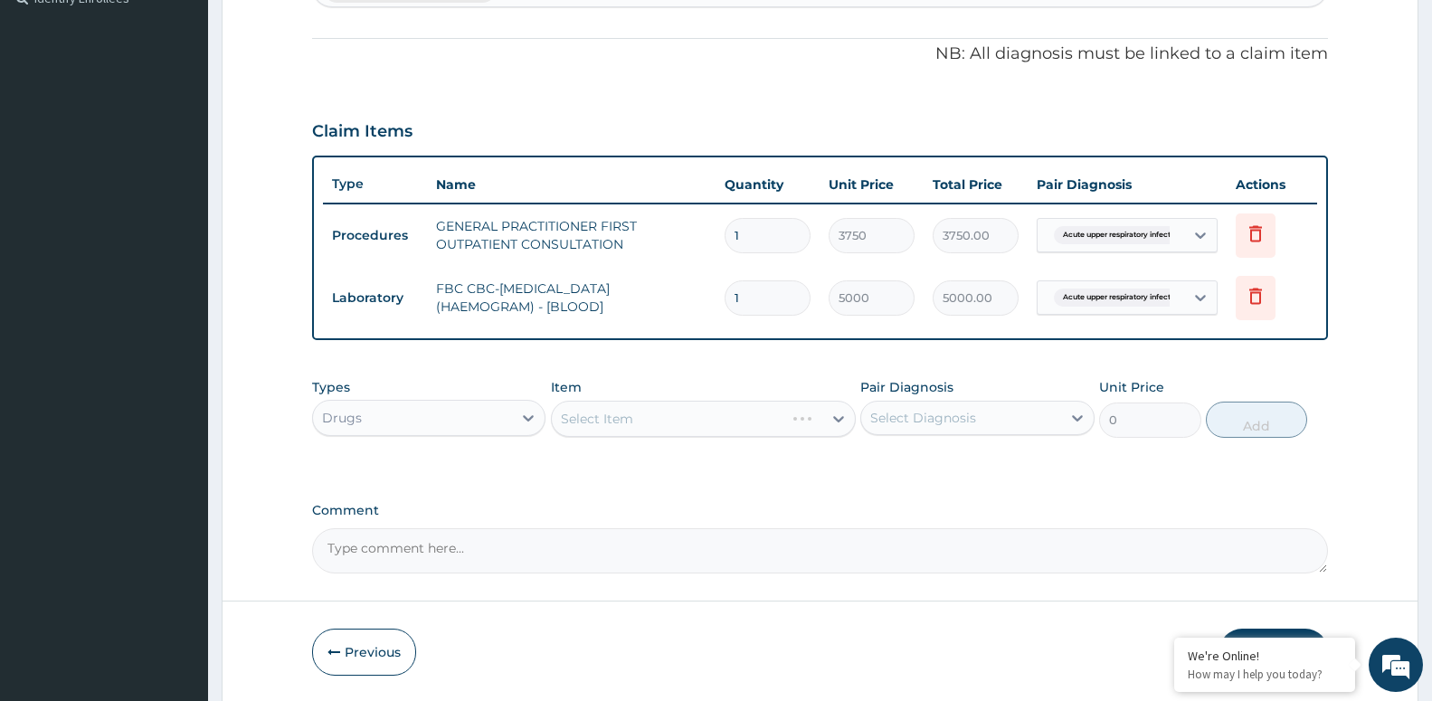
click at [805, 423] on div "Select Item" at bounding box center [703, 419] width 305 height 36
click at [780, 423] on div "Select Item" at bounding box center [703, 419] width 305 height 36
click at [747, 422] on div "Select Item" at bounding box center [703, 419] width 305 height 36
click at [838, 417] on div "Select Item" at bounding box center [703, 419] width 305 height 36
click at [792, 421] on div "Select Item" at bounding box center [703, 419] width 305 height 36
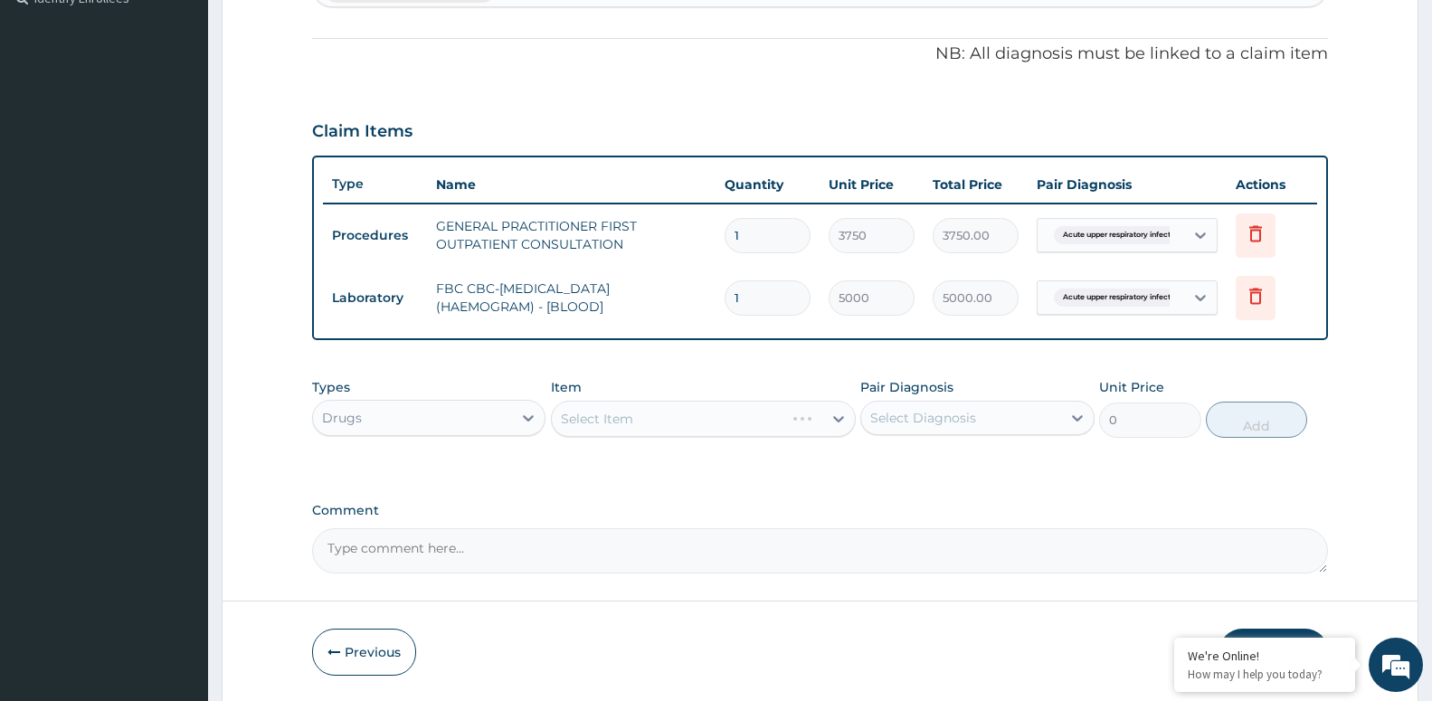
click at [766, 421] on div "Select Item" at bounding box center [703, 419] width 305 height 36
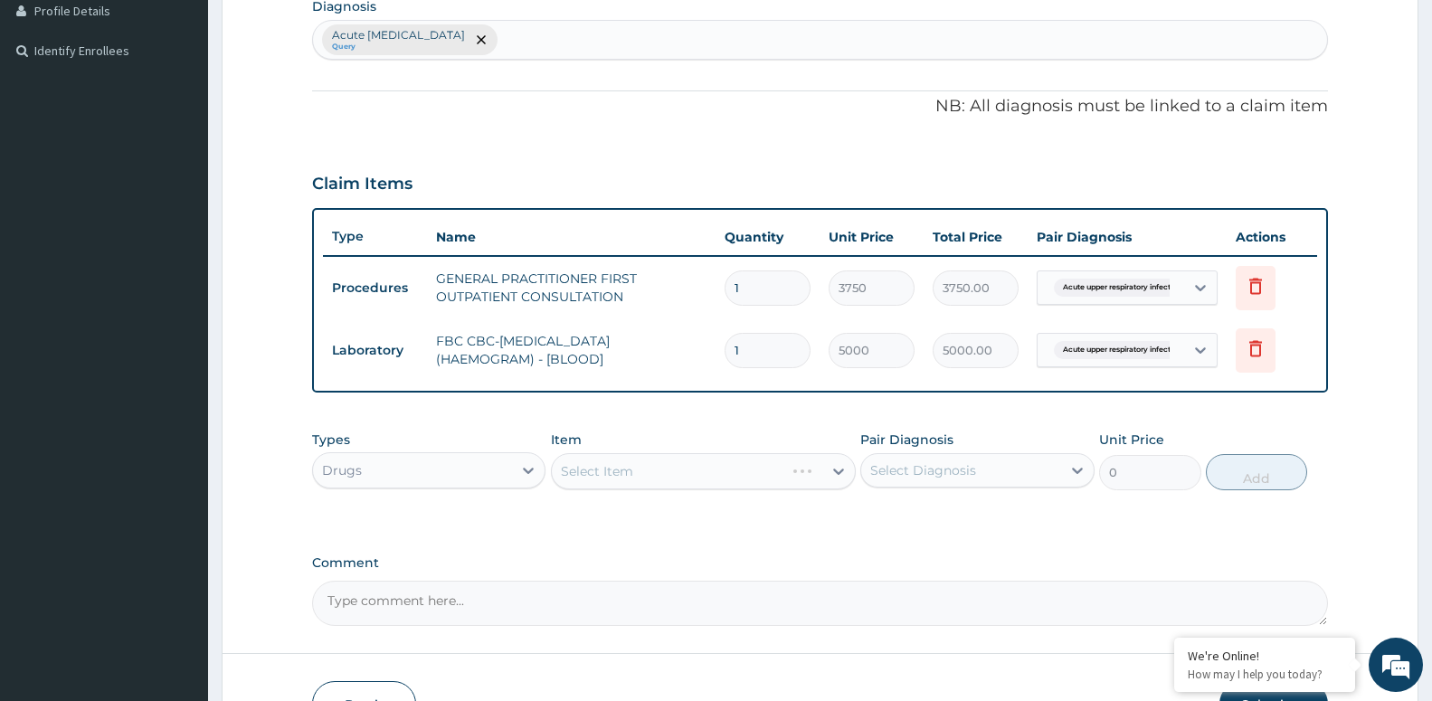
scroll to position [580, 0]
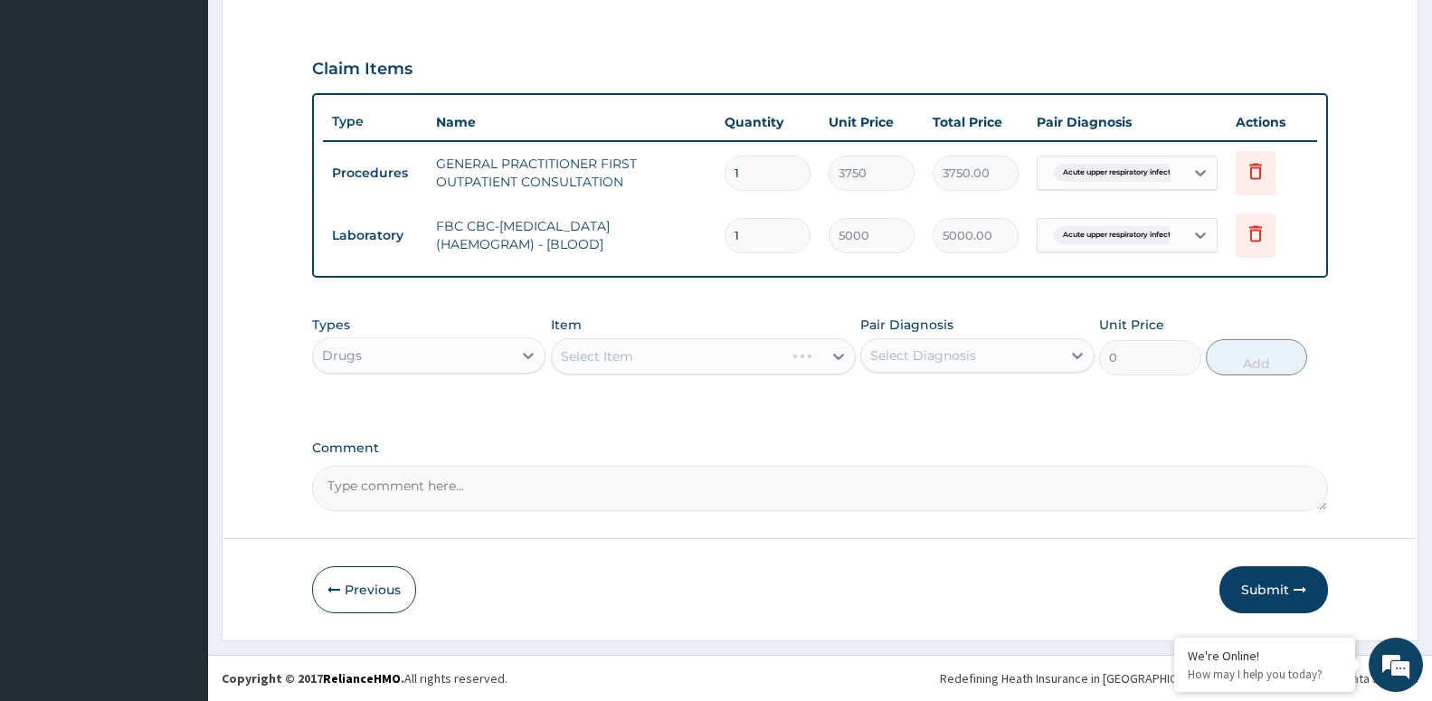
click at [769, 362] on div "Select Item" at bounding box center [703, 356] width 305 height 36
click at [747, 361] on div "Select Item" at bounding box center [703, 356] width 305 height 36
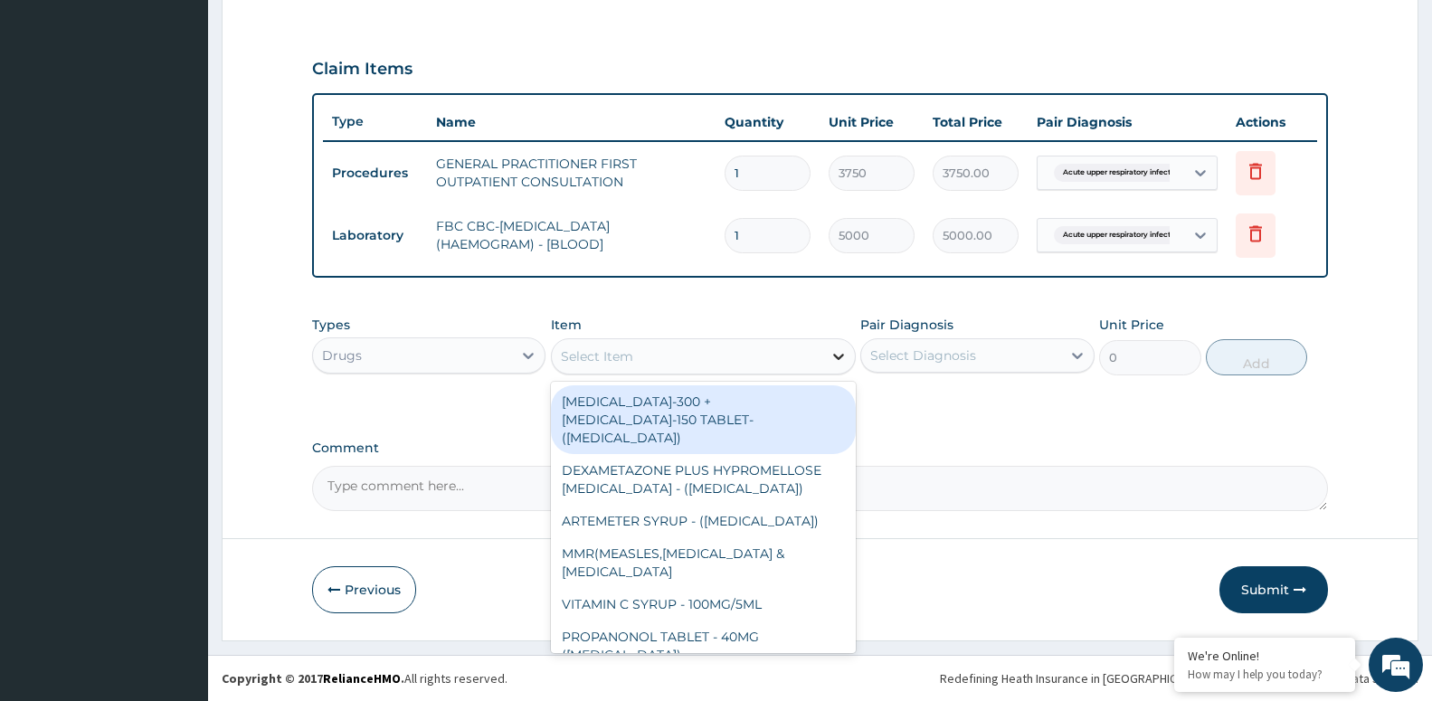
click at [839, 356] on icon at bounding box center [838, 356] width 18 height 18
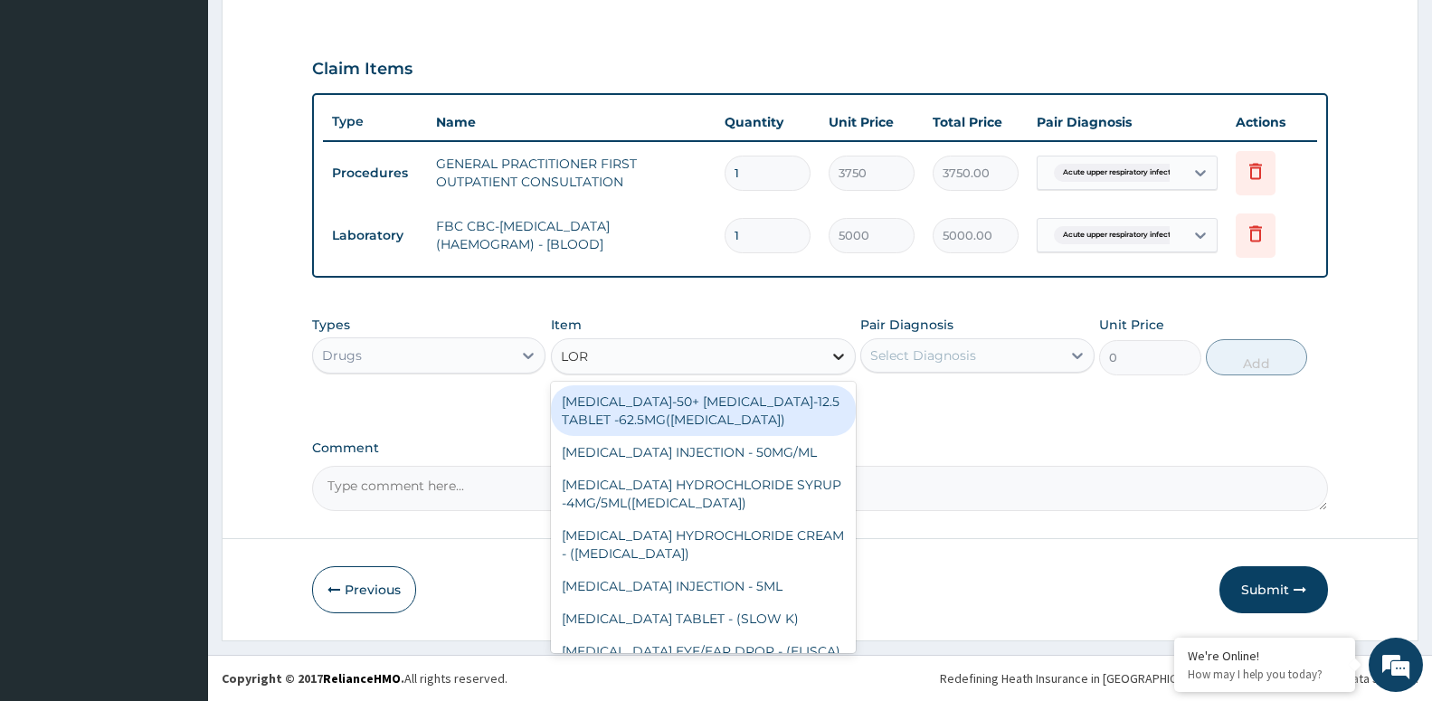
type input "LORA"
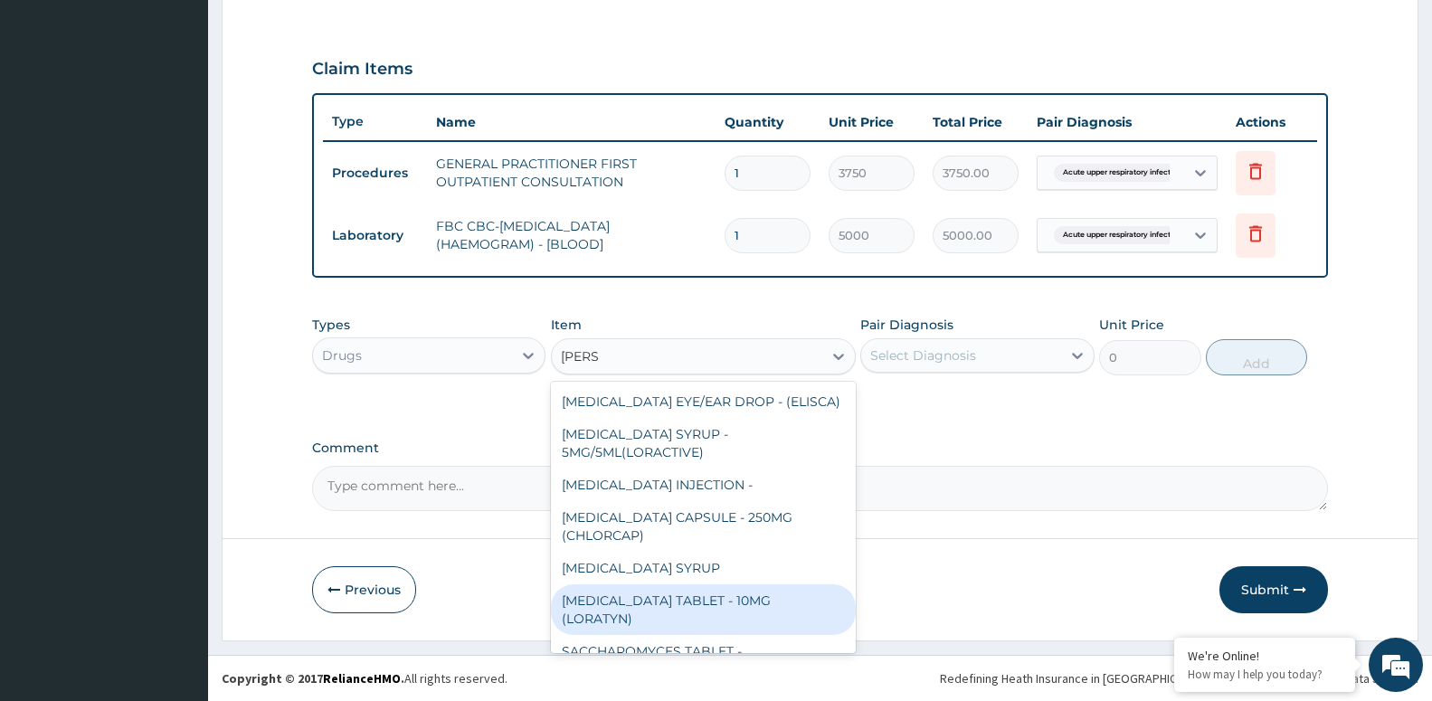
click at [792, 621] on div "LORATADINE TABLET - 10MG (LORATYN)" at bounding box center [703, 609] width 305 height 51
type input "98"
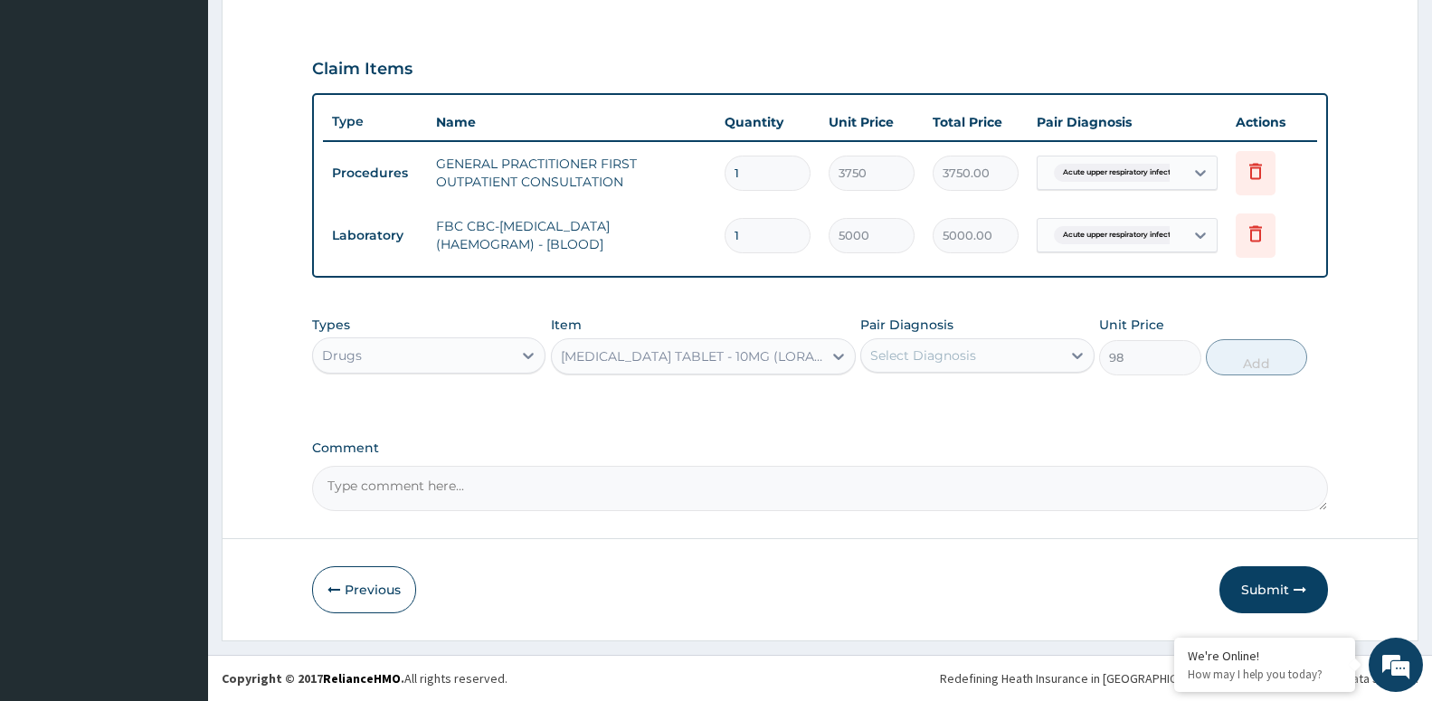
click at [1037, 354] on div "Select Diagnosis" at bounding box center [960, 355] width 199 height 29
click at [990, 409] on label "Acute upper respiratory infection" at bounding box center [967, 400] width 154 height 18
checkbox input "true"
click at [1285, 357] on button "Add" at bounding box center [1256, 357] width 101 height 36
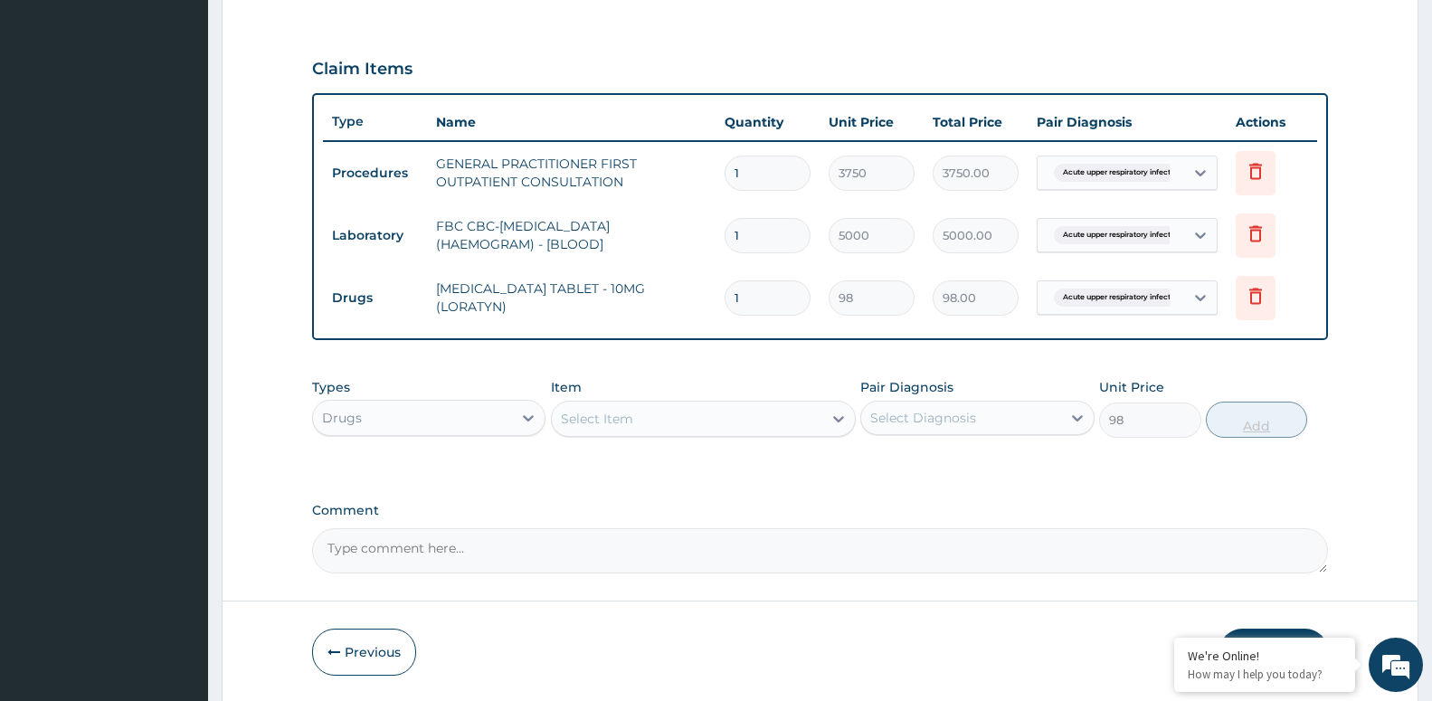
type input "0"
type input "0.00"
type input "5"
type input "490.00"
type input "5"
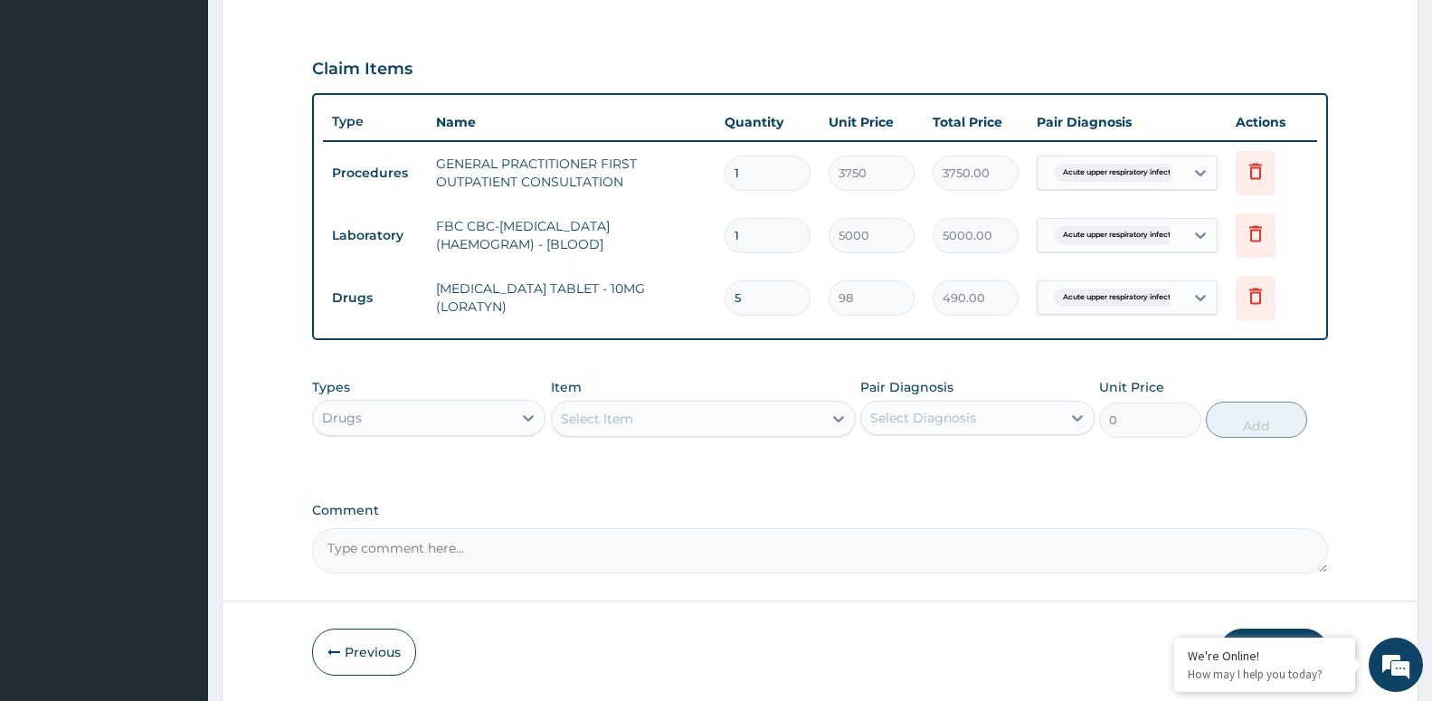
click at [793, 422] on div "Select Item" at bounding box center [687, 418] width 270 height 29
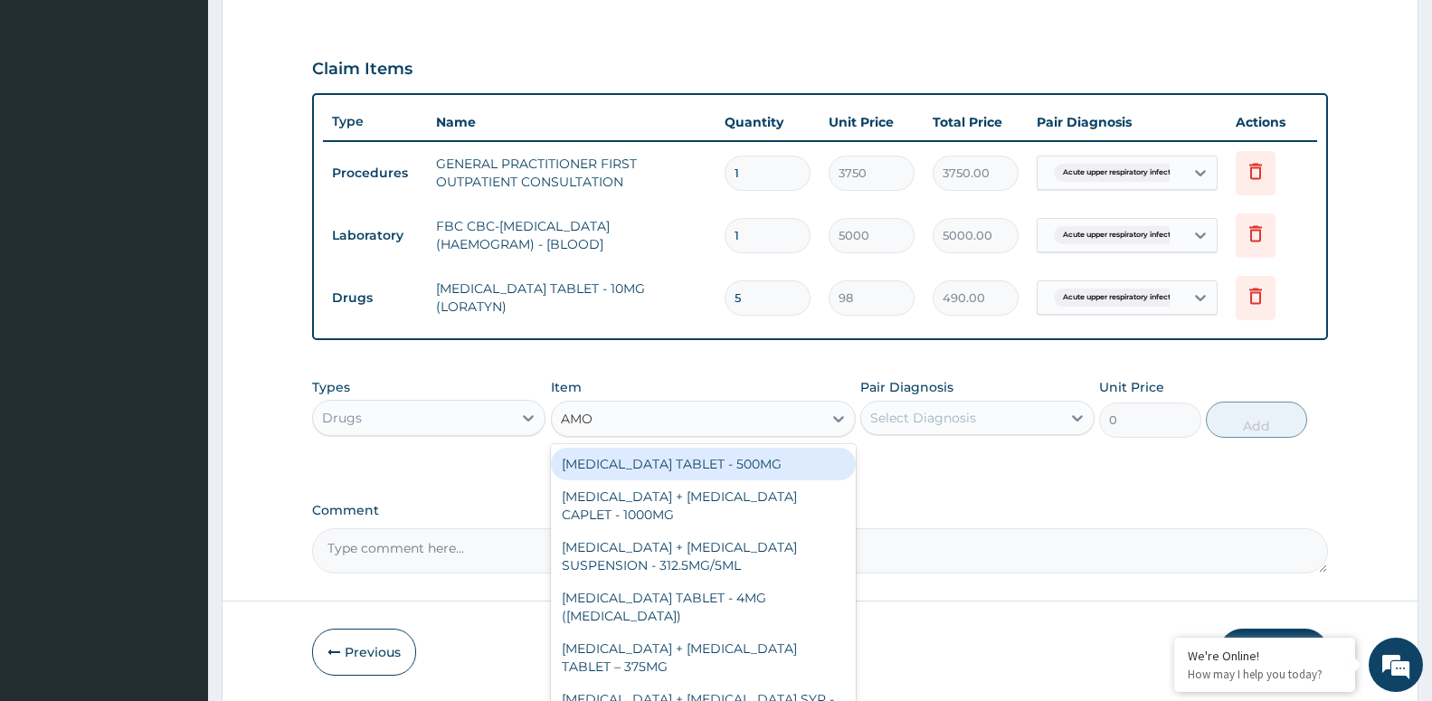
type input "AMOX"
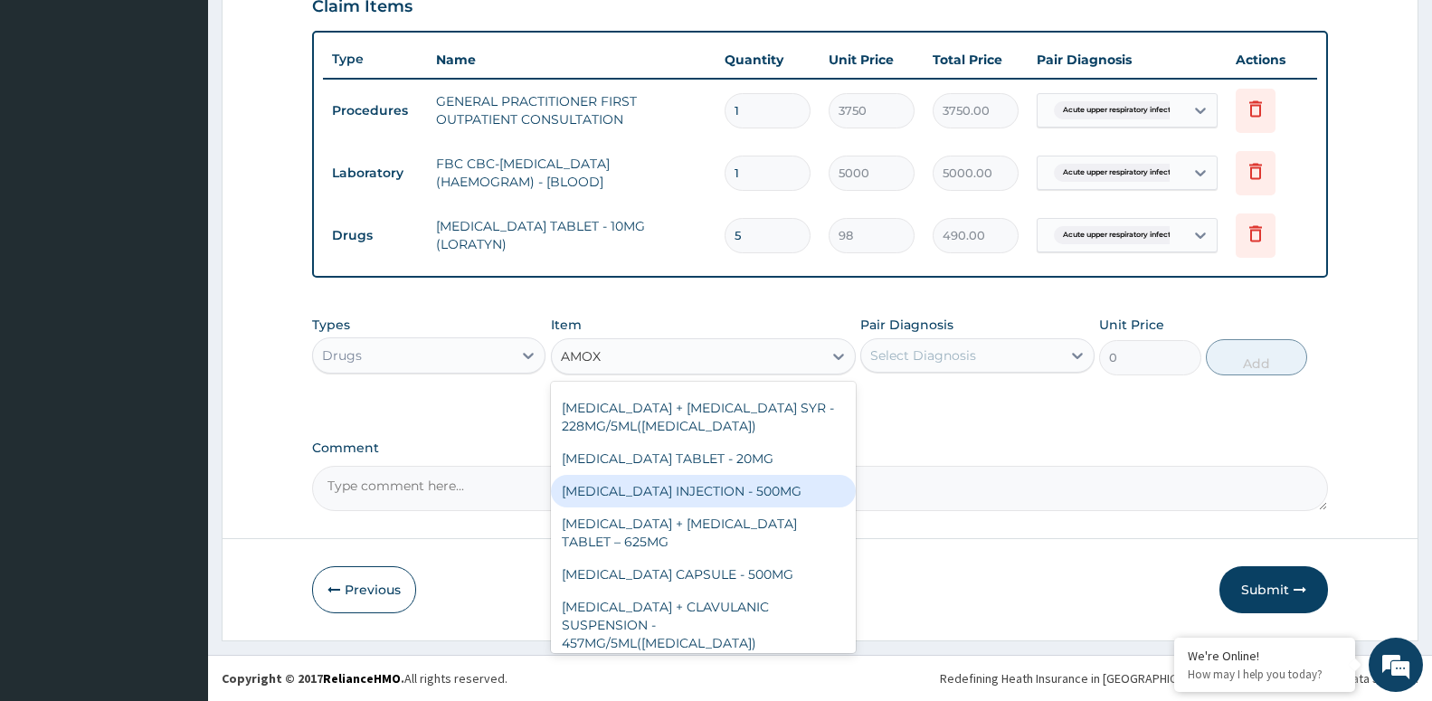
scroll to position [147, 0]
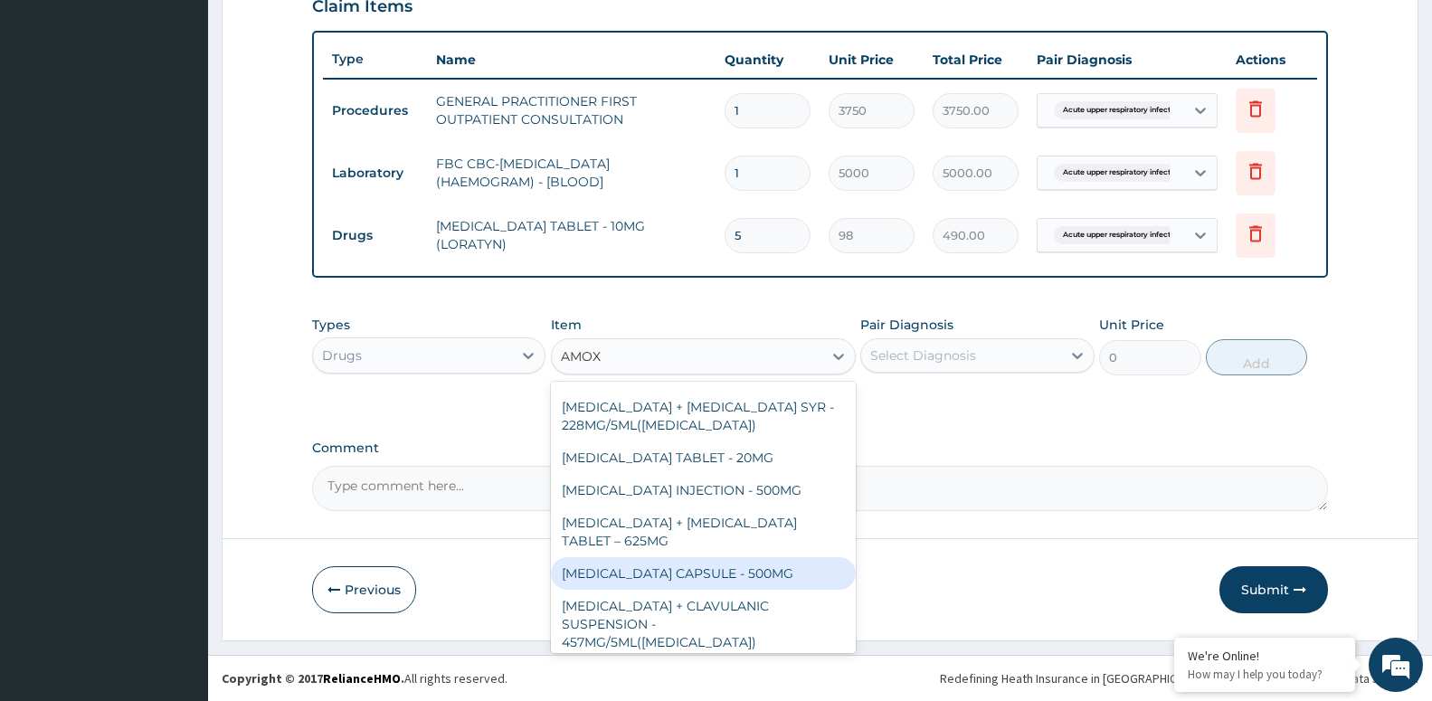
click at [770, 572] on div "AMOXICILLIN CAPSULE - 500MG" at bounding box center [703, 573] width 305 height 33
type input "112"
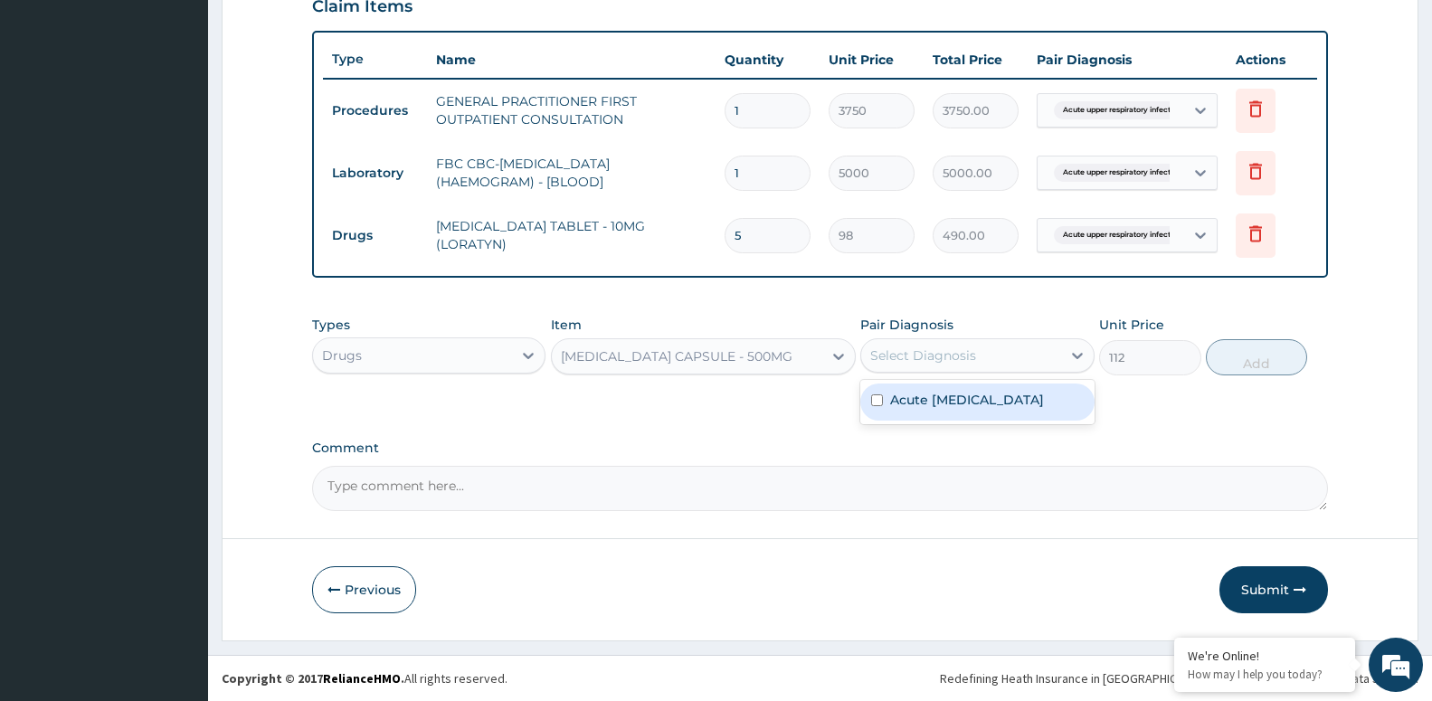
click at [1012, 342] on div "Select Diagnosis" at bounding box center [960, 355] width 199 height 29
click at [1000, 401] on label "Acute upper respiratory infection" at bounding box center [967, 400] width 154 height 18
checkbox input "true"
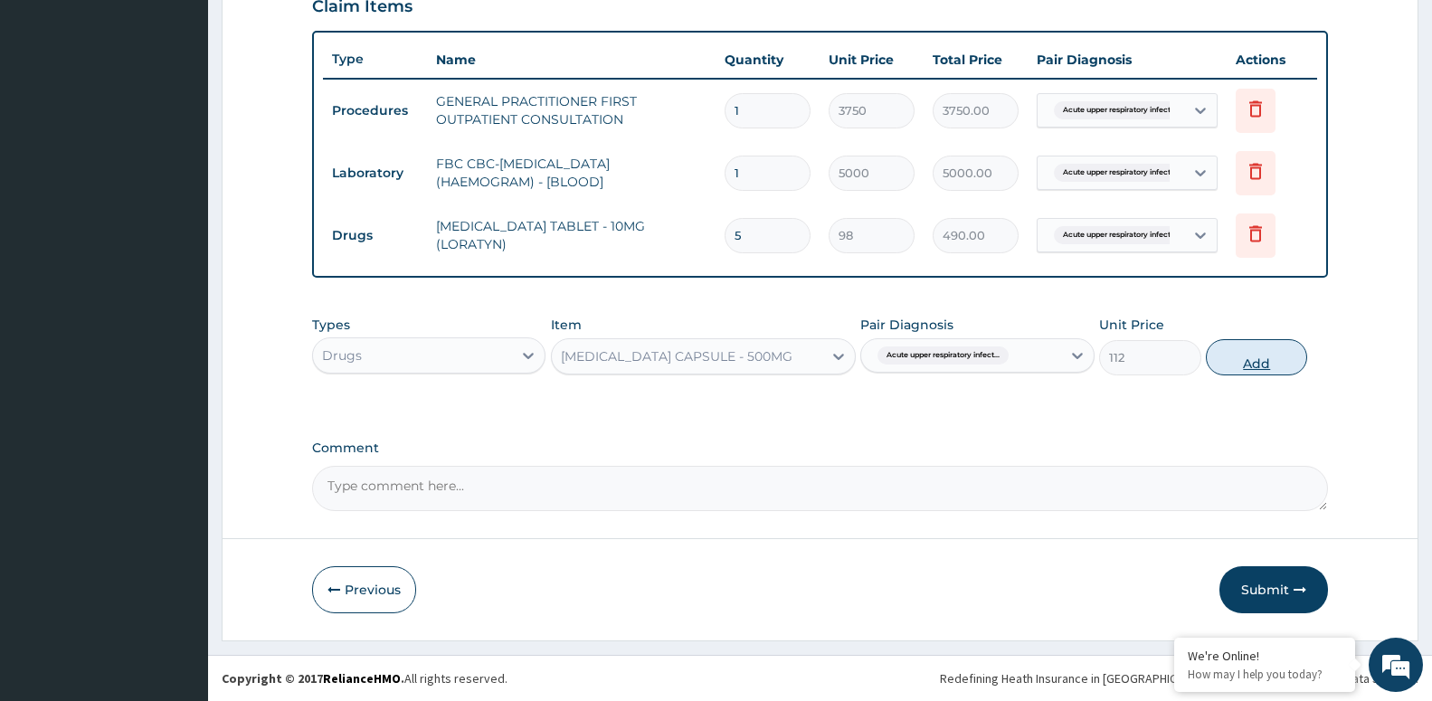
click at [1237, 364] on button "Add" at bounding box center [1256, 357] width 101 height 36
type input "0"
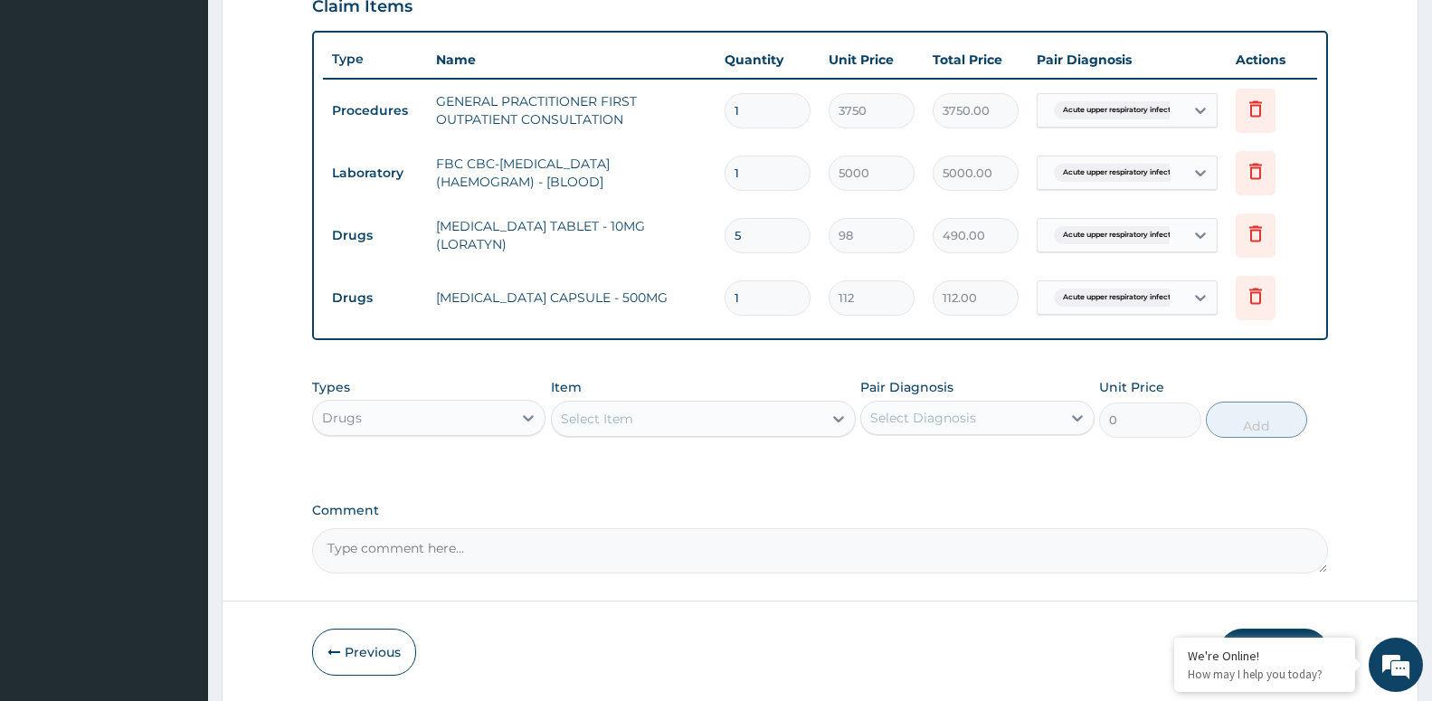
type input "15"
type input "1680.00"
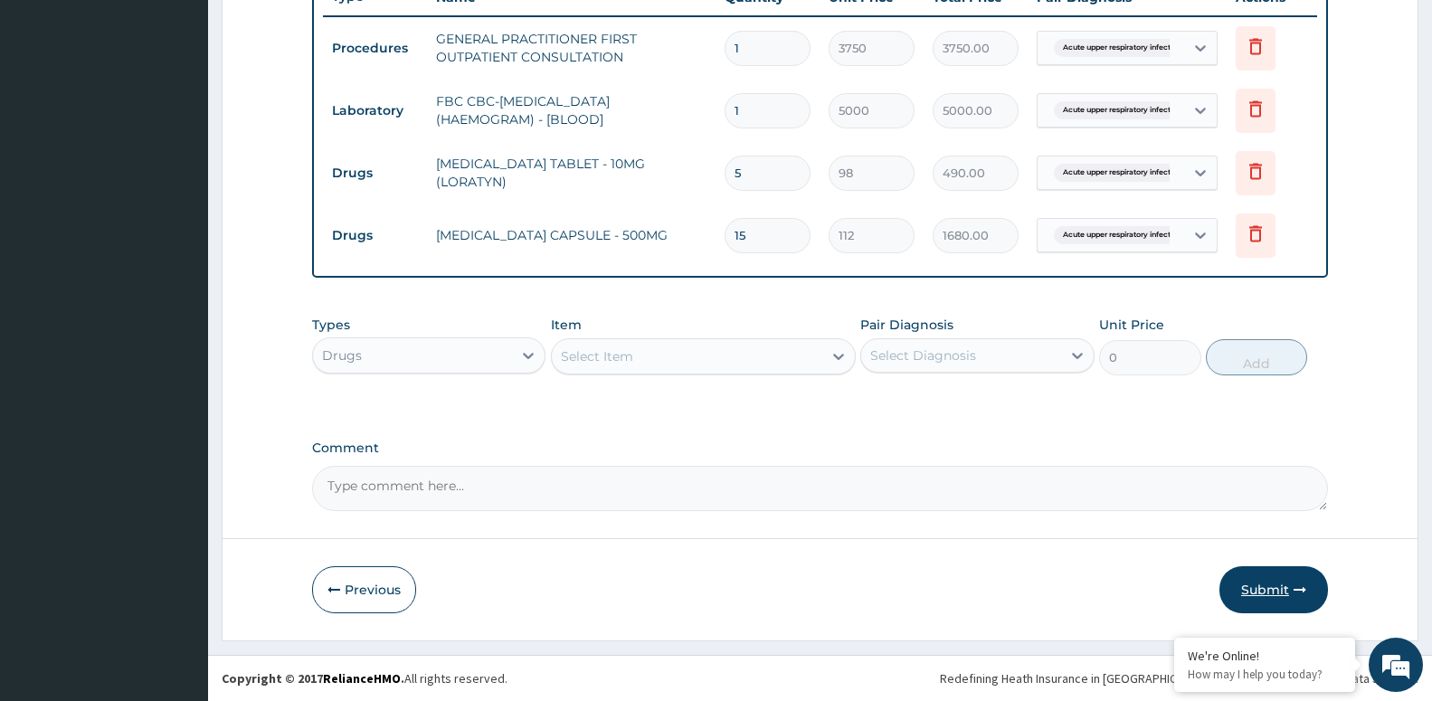
type input "15"
click at [1246, 582] on button "Submit" at bounding box center [1273, 589] width 109 height 47
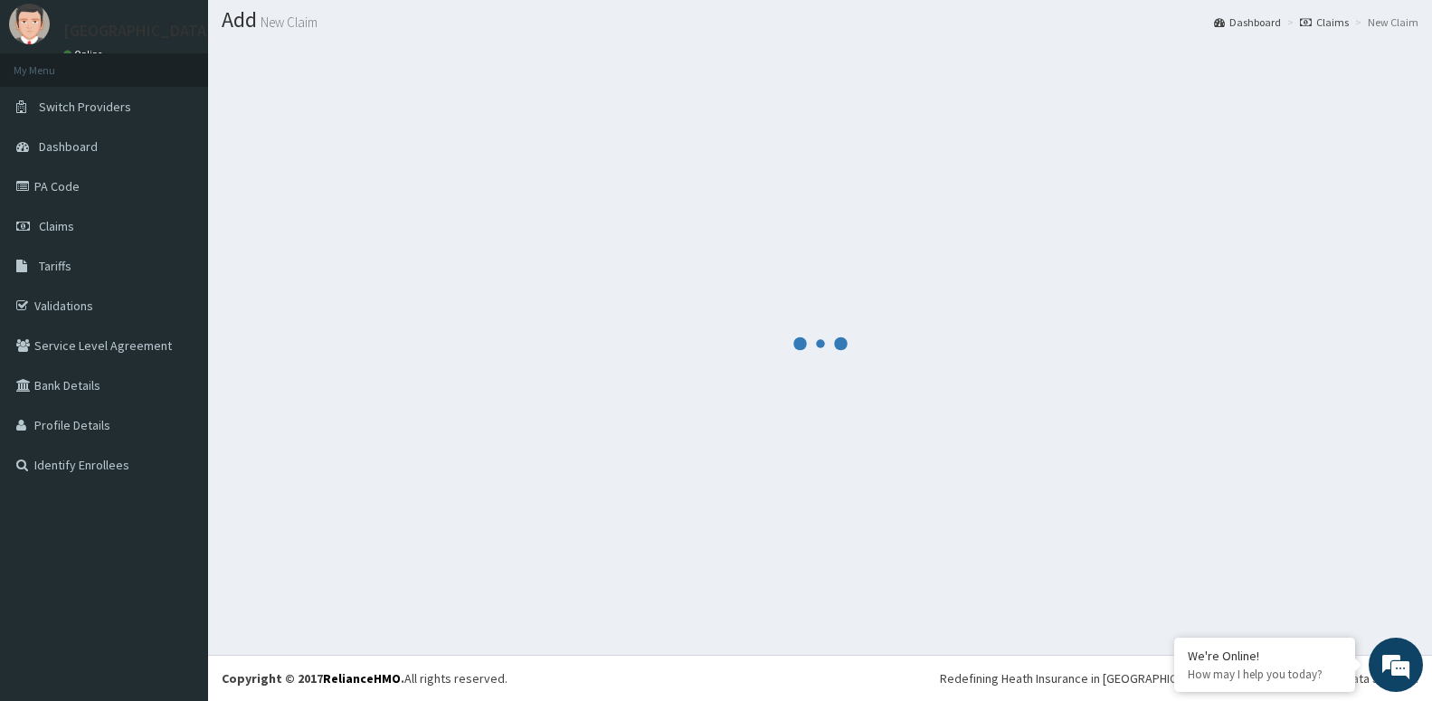
scroll to position [51, 0]
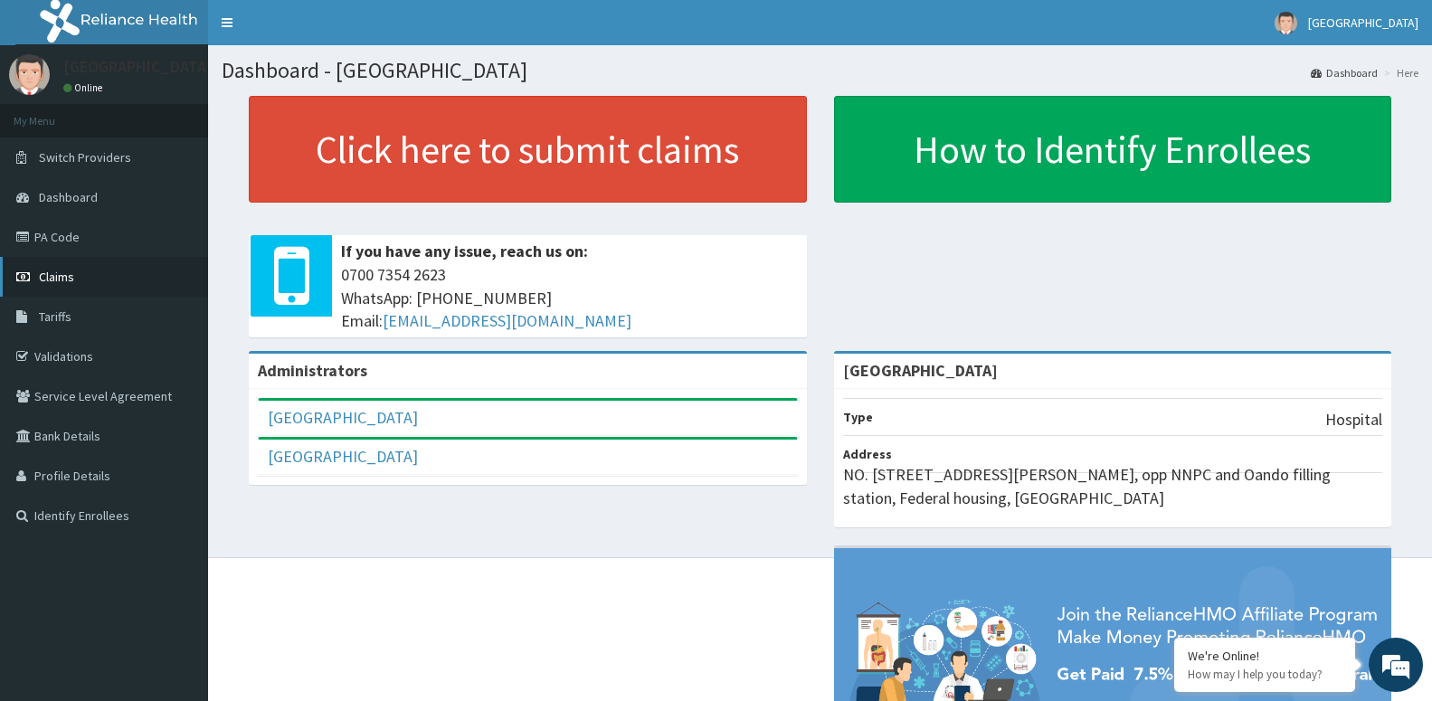
click at [83, 271] on link "Claims" at bounding box center [104, 277] width 208 height 40
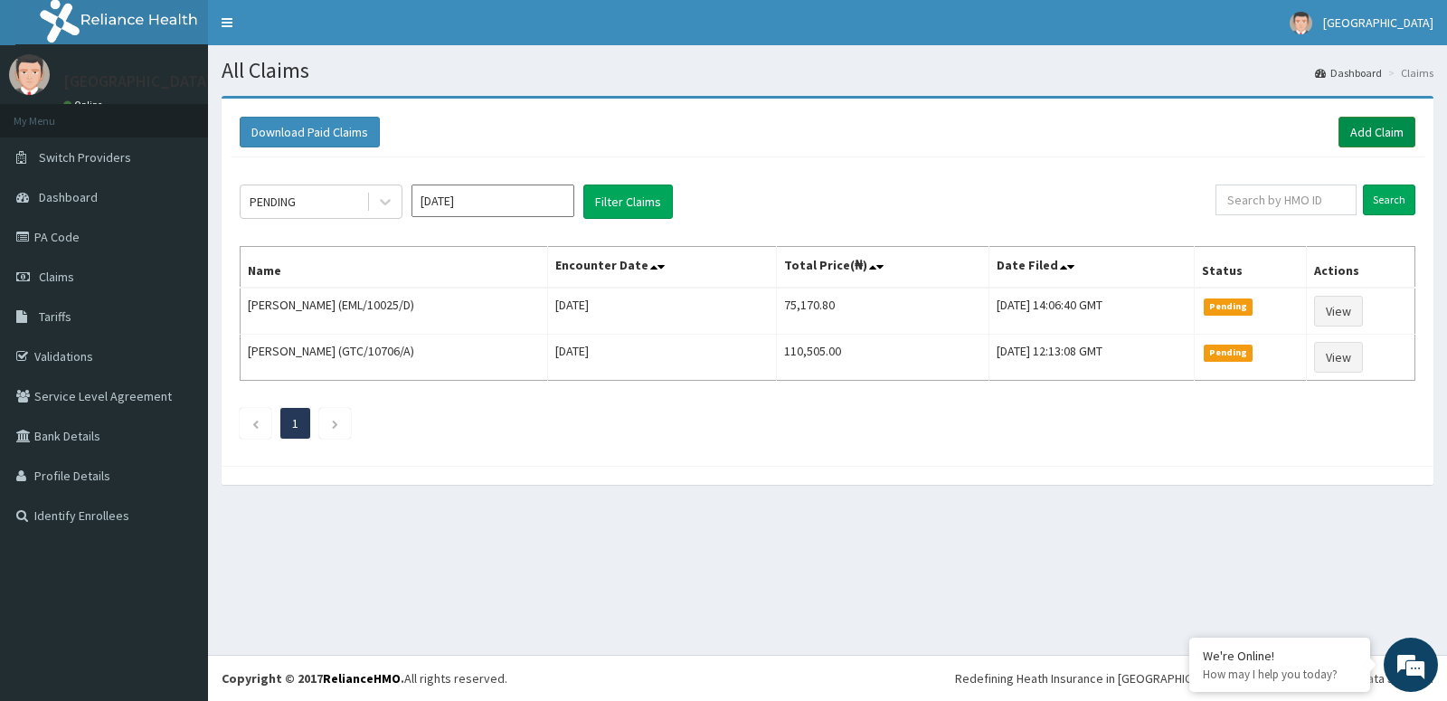
click at [1380, 129] on link "Add Claim" at bounding box center [1377, 132] width 77 height 31
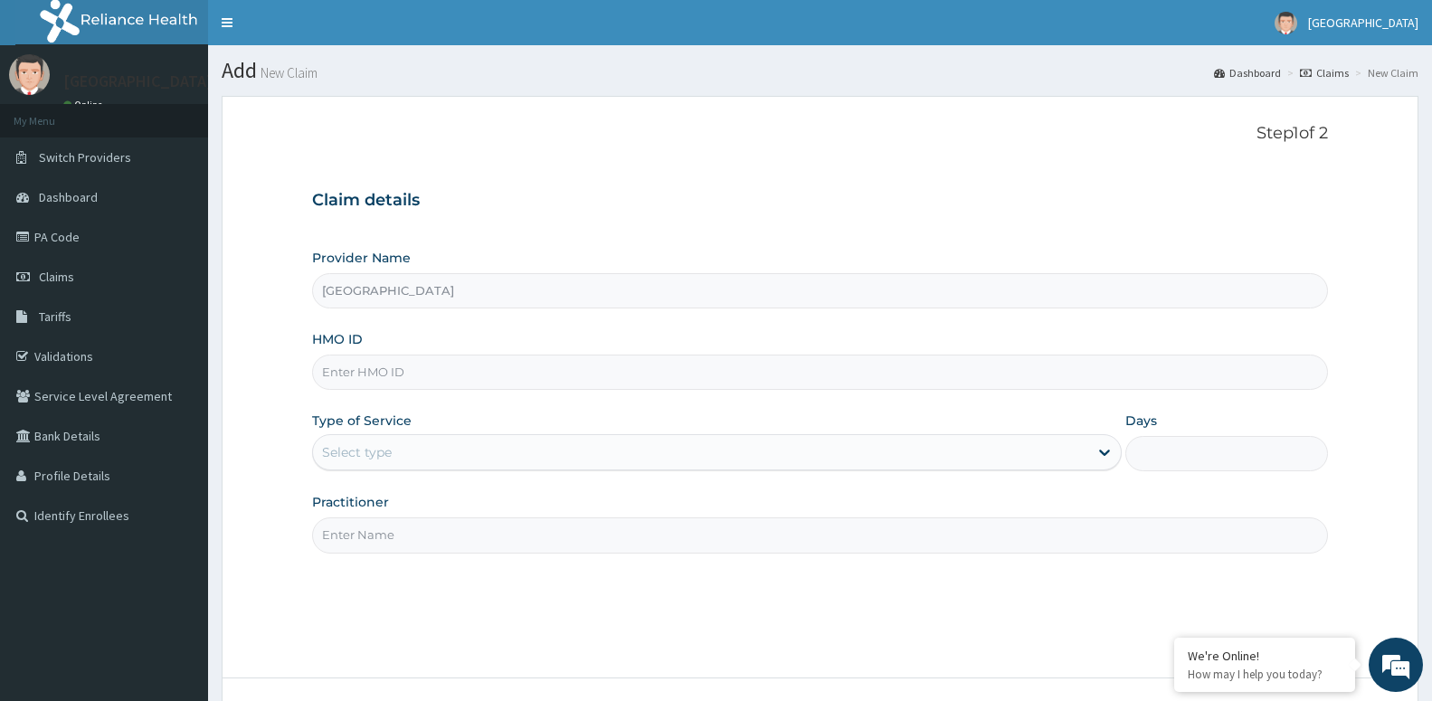
click at [441, 368] on input "HMO ID" at bounding box center [820, 372] width 1016 height 35
paste input "GTC/10706/A"
type input "GTC/10706/A"
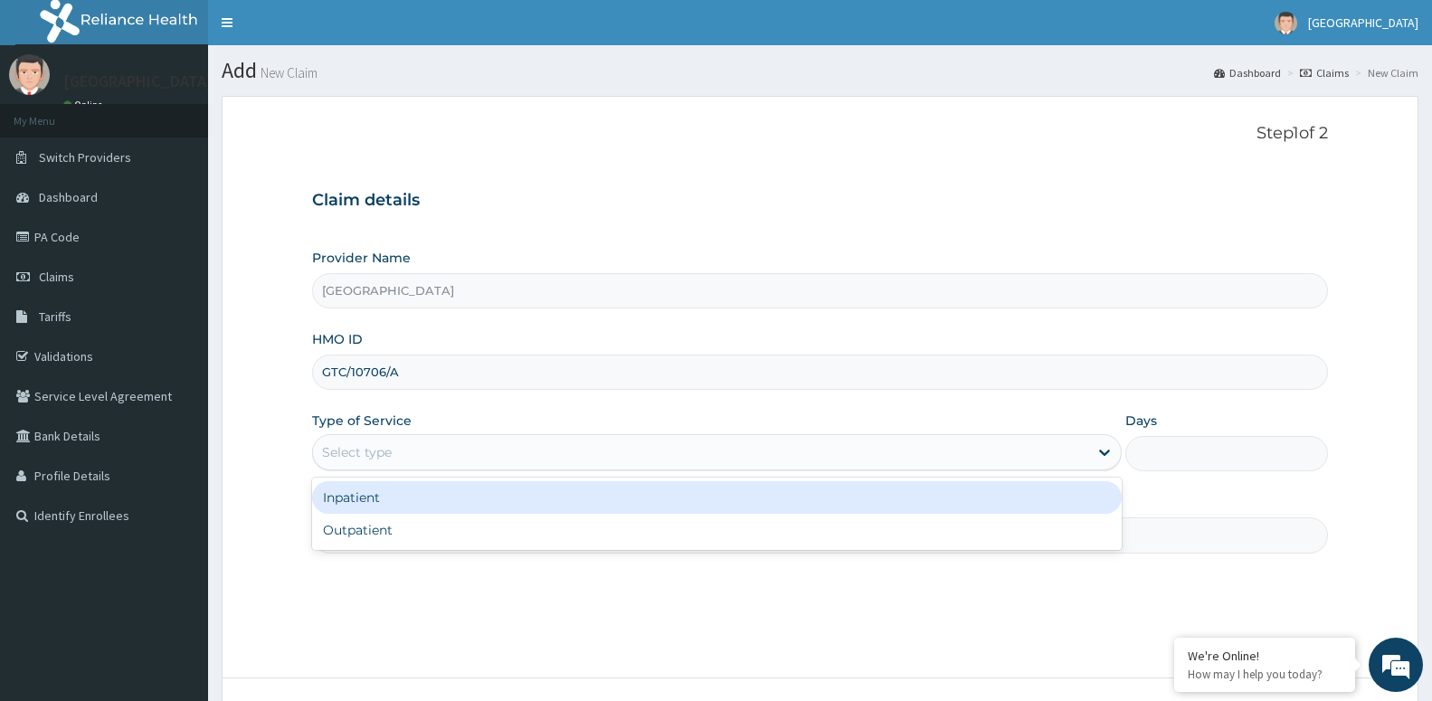
click at [840, 452] on div "Select type" at bounding box center [700, 452] width 775 height 29
click at [1103, 447] on icon at bounding box center [1104, 452] width 18 height 18
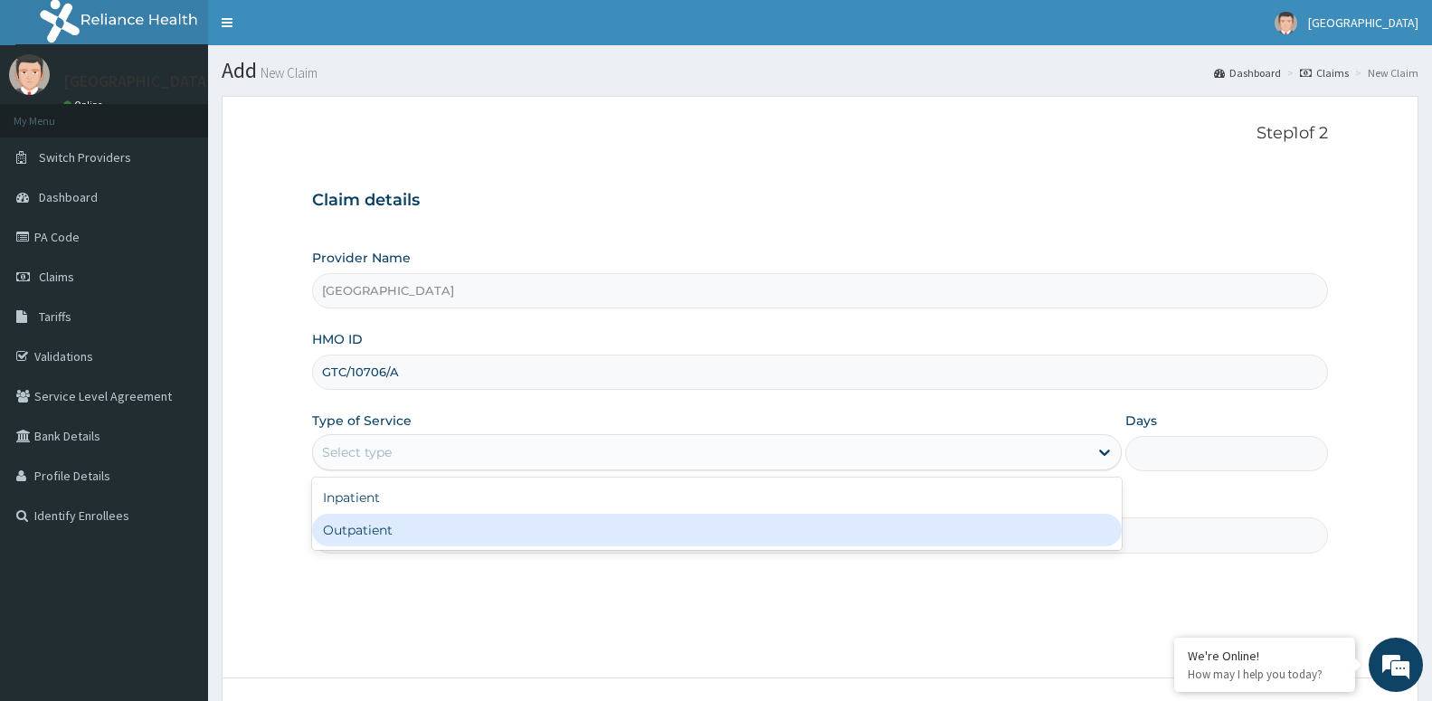
click at [986, 532] on div "Outpatient" at bounding box center [717, 530] width 810 height 33
type input "1"
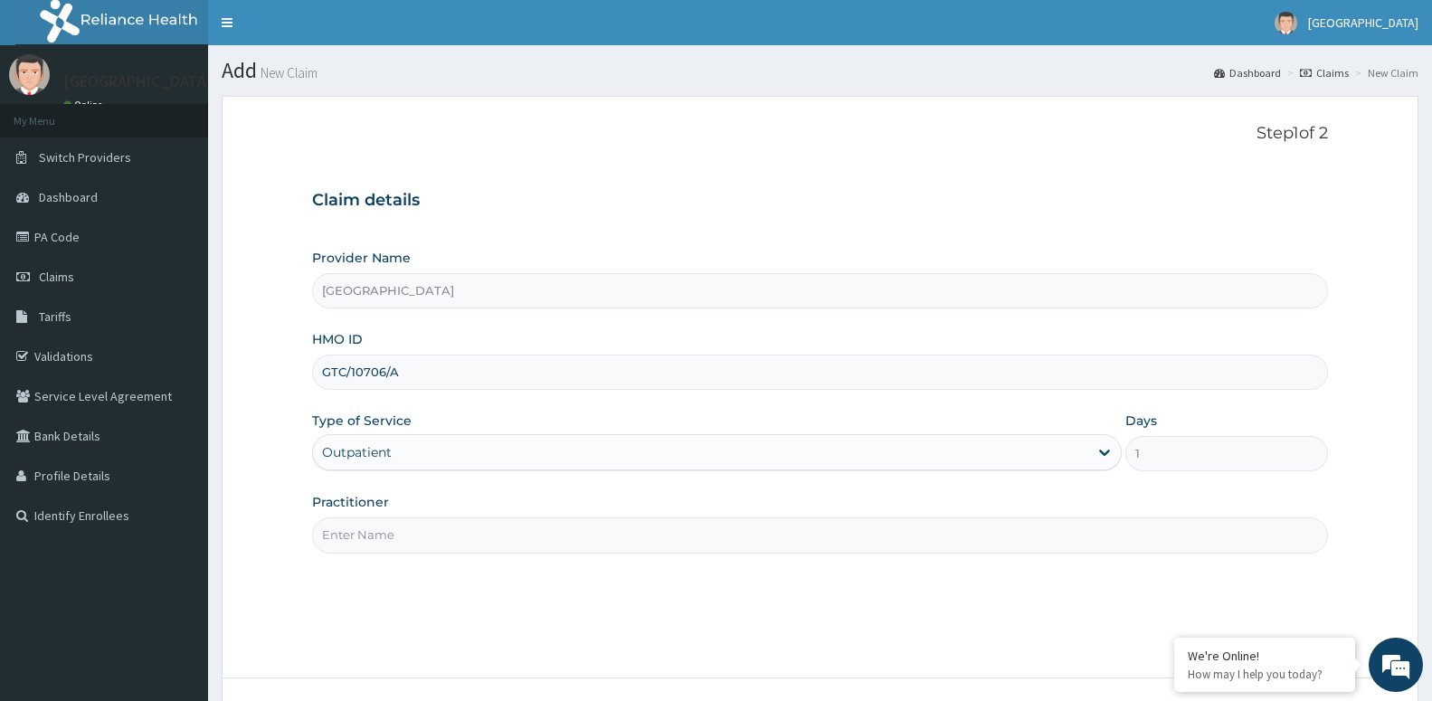
click at [1032, 537] on input "Practitioner" at bounding box center [820, 534] width 1016 height 35
type input "[PERSON_NAME]"
click at [858, 563] on div "Step 1 of 2 Claim details Provider Name [GEOGRAPHIC_DATA] HMO ID GTC/10706/A Ty…" at bounding box center [820, 387] width 1016 height 526
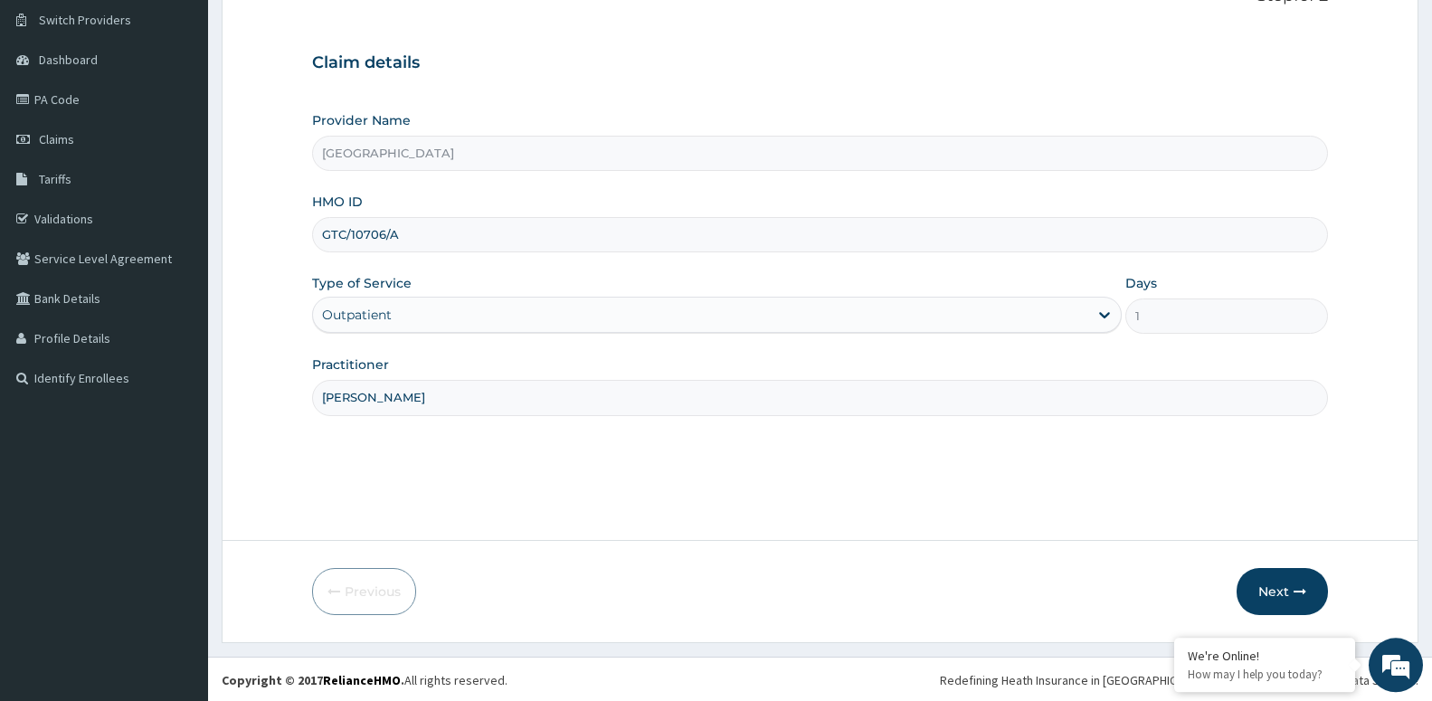
scroll to position [139, 0]
click at [1283, 589] on button "Next" at bounding box center [1281, 589] width 91 height 47
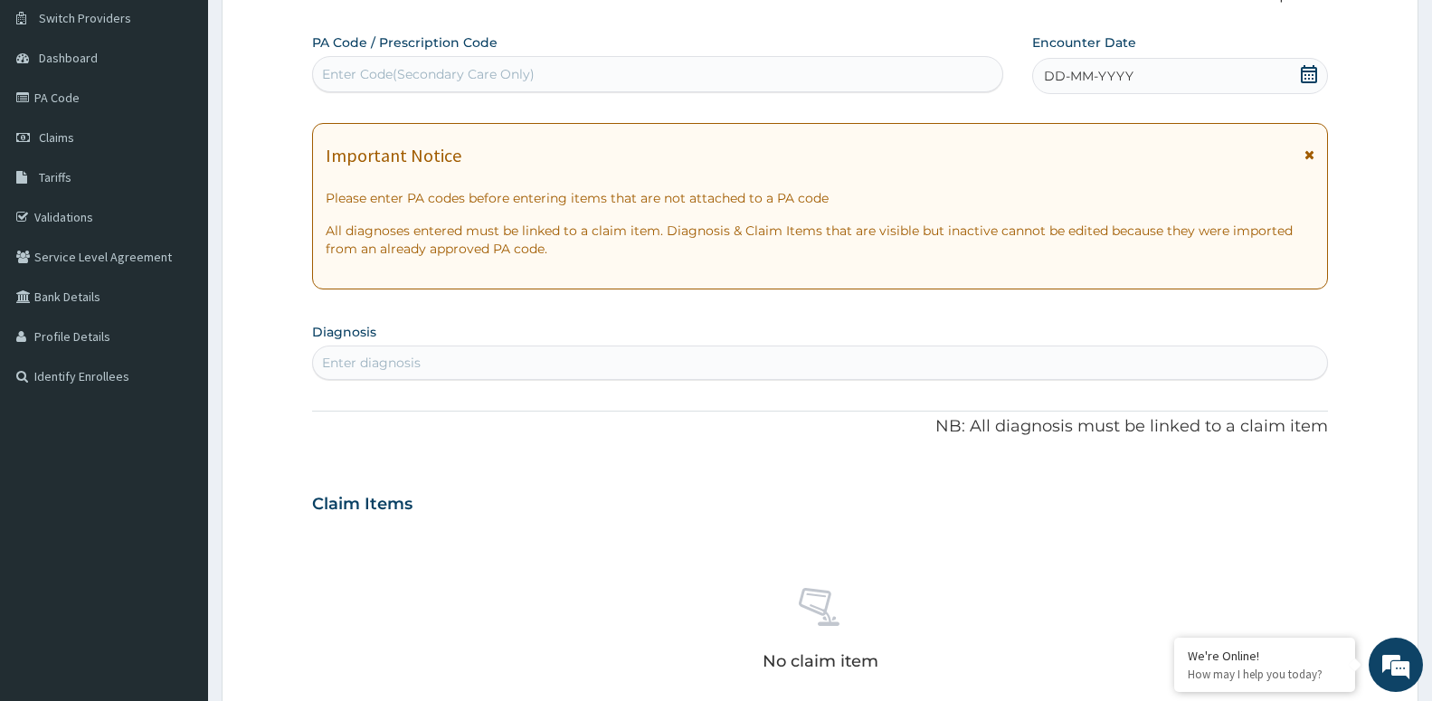
click at [428, 75] on div "Enter Code(Secondary Care Only)" at bounding box center [428, 74] width 213 height 18
paste input "PA/30068F"
type input "PA/30068F"
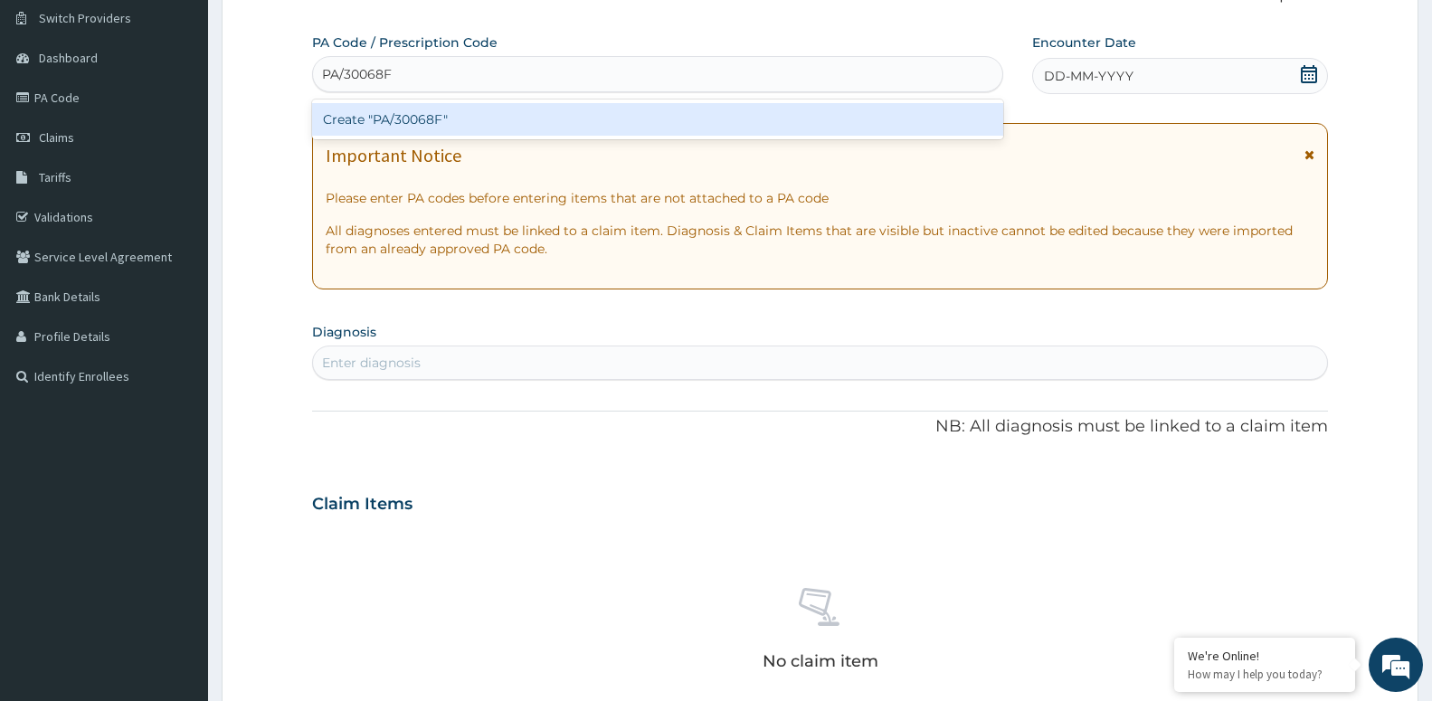
click at [396, 117] on div "Create "PA/30068F"" at bounding box center [657, 119] width 691 height 33
